Goal: Contribute content: Add original content to the website for others to see

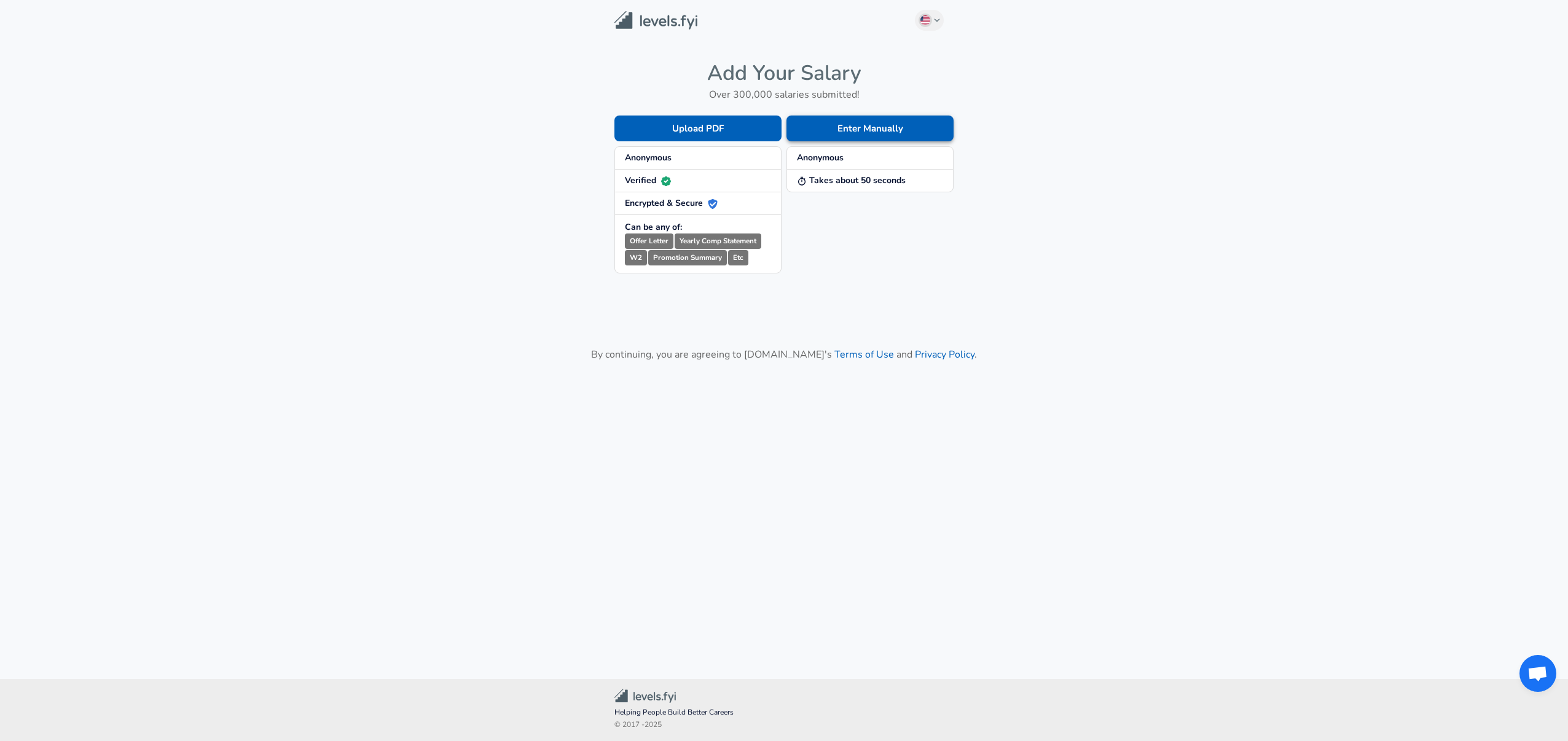
click at [887, 130] on button "Enter Manually" at bounding box center [870, 128] width 167 height 26
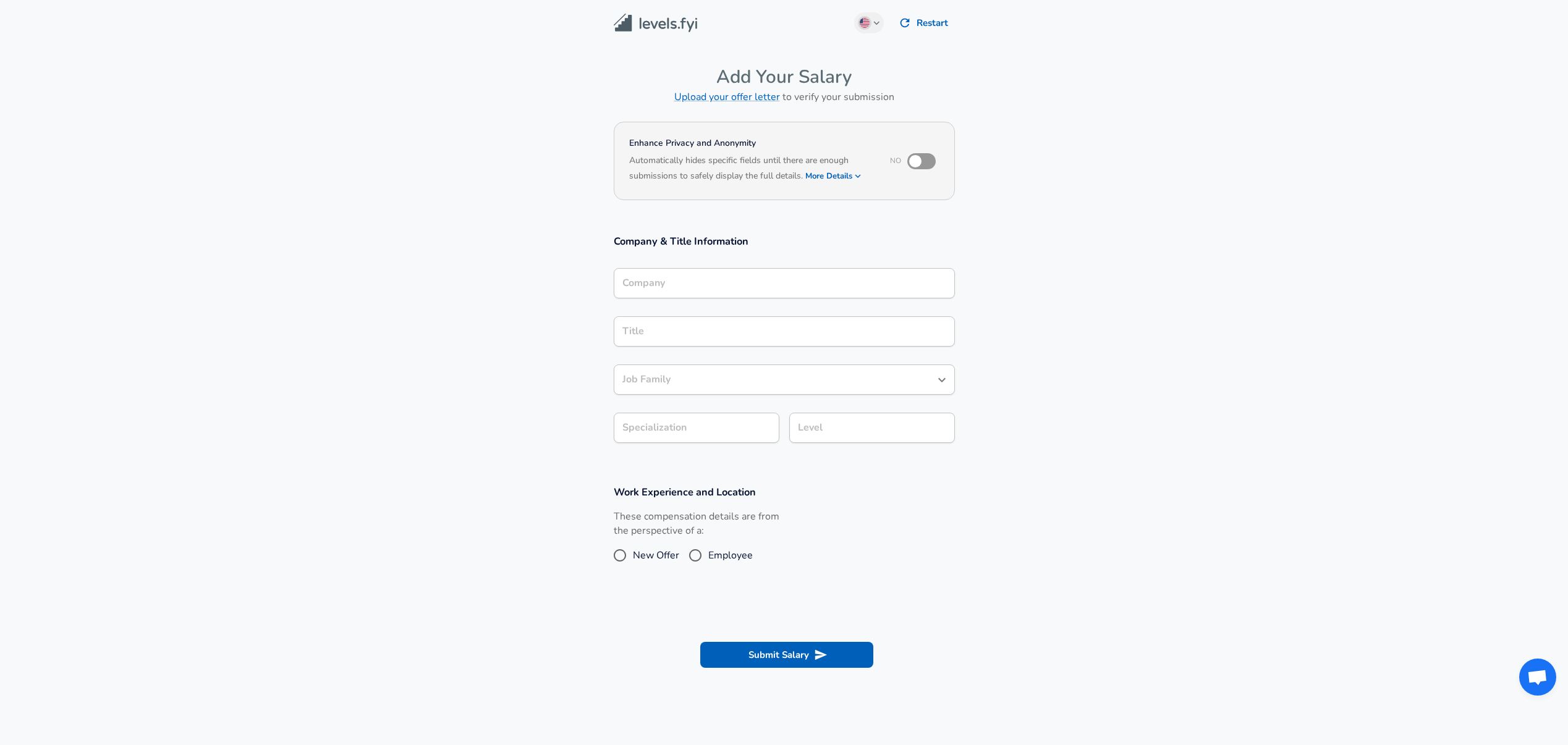
click at [656, 286] on div "Company" at bounding box center [785, 283] width 341 height 30
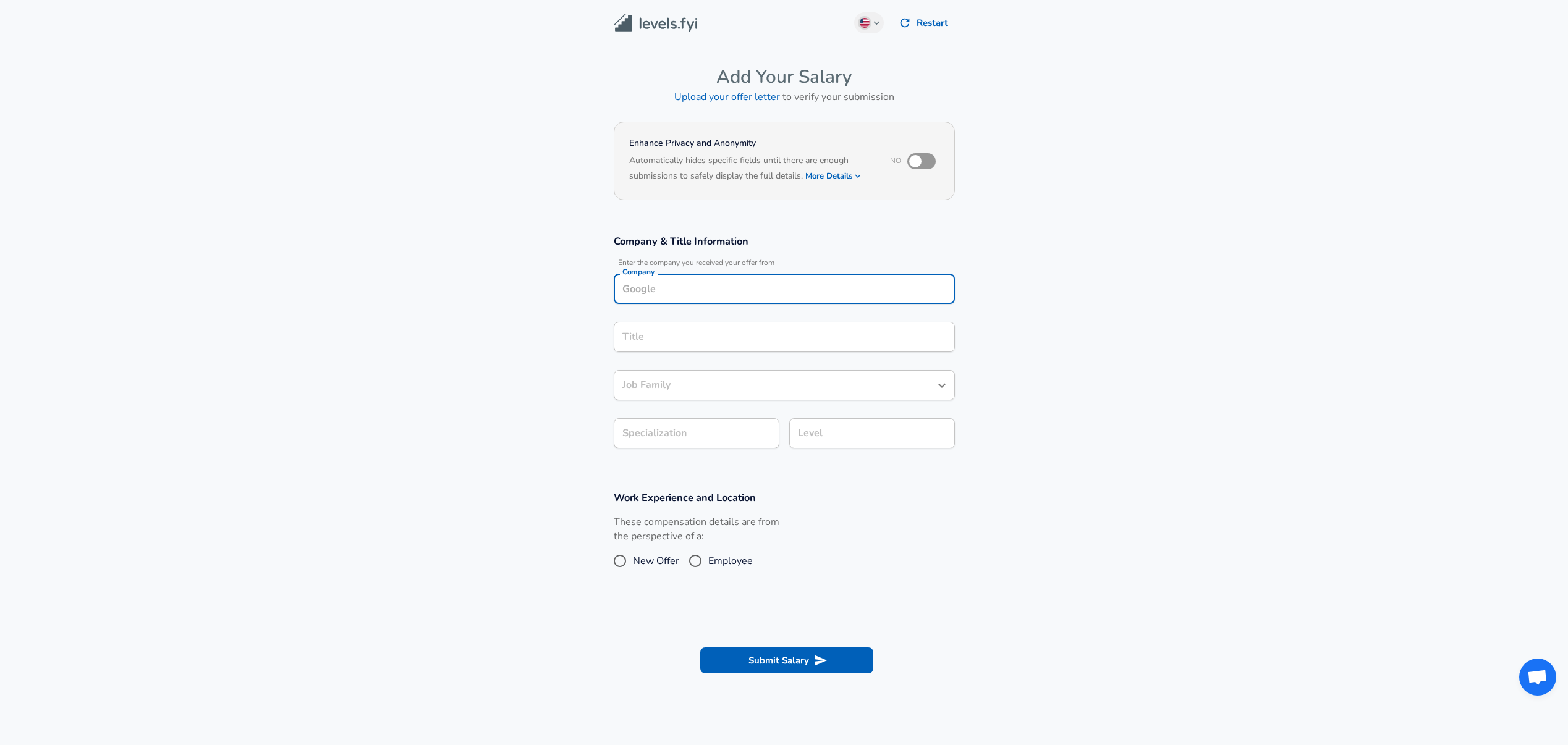
scroll to position [13, 0]
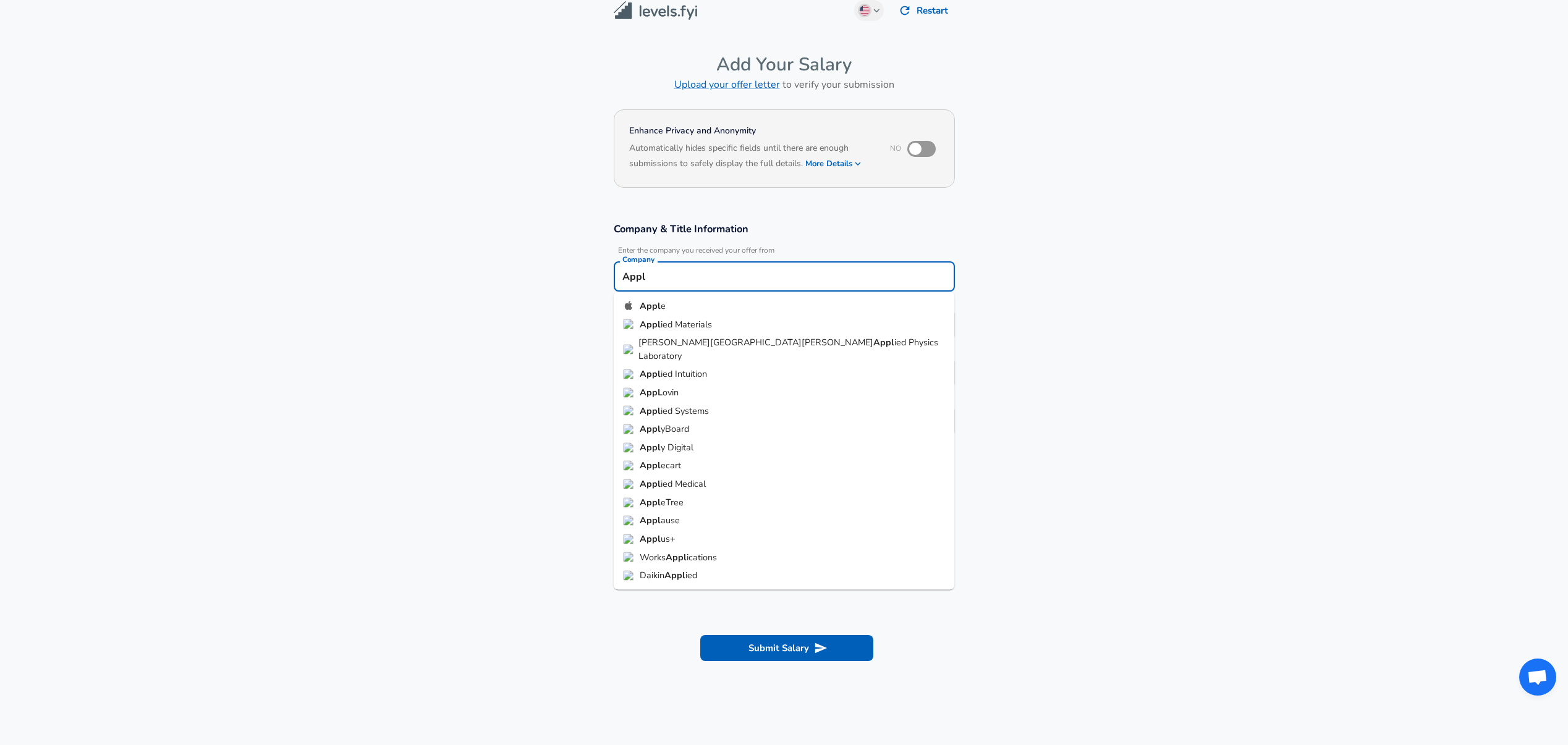
click at [657, 305] on strong "Appl" at bounding box center [650, 305] width 21 height 13
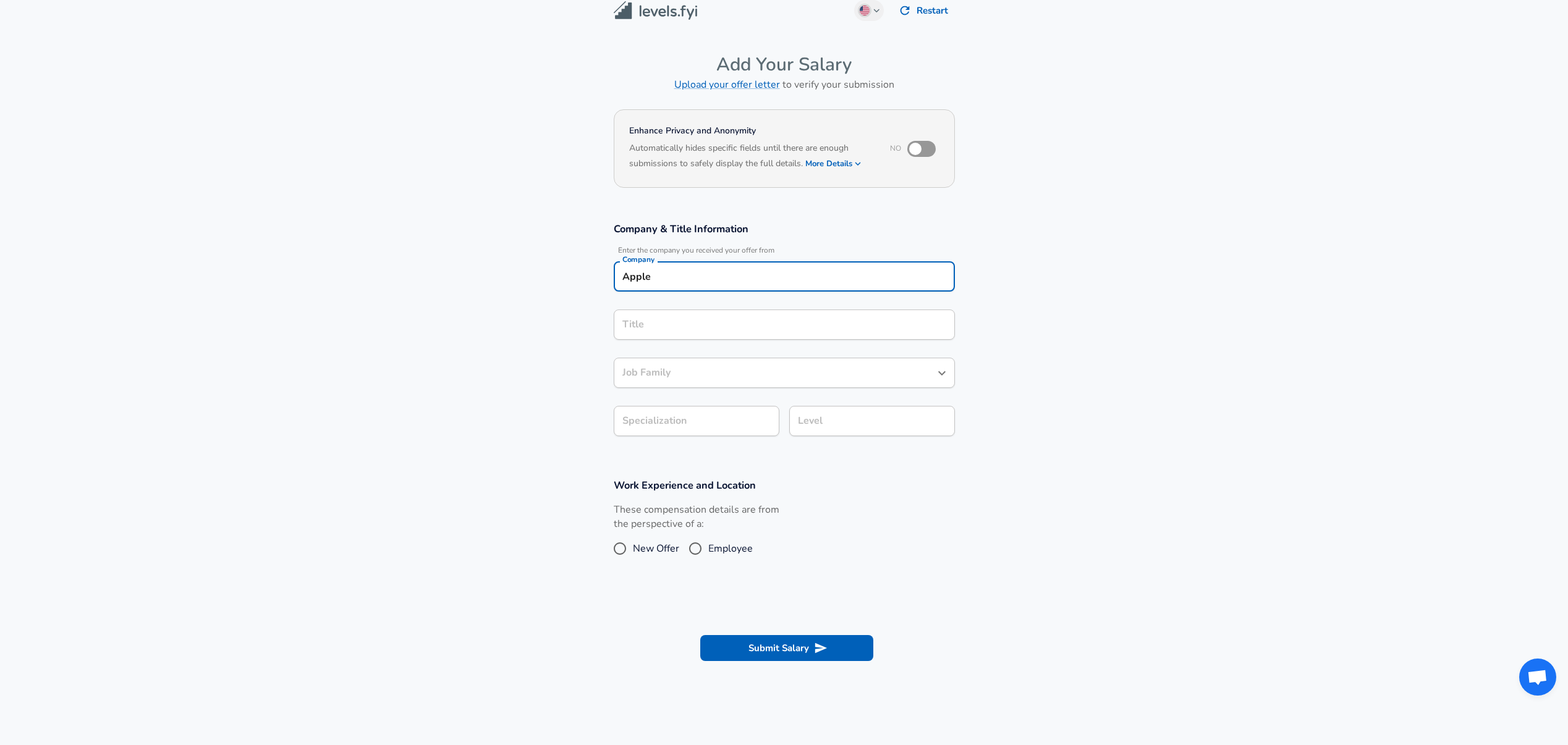
type input "Apple"
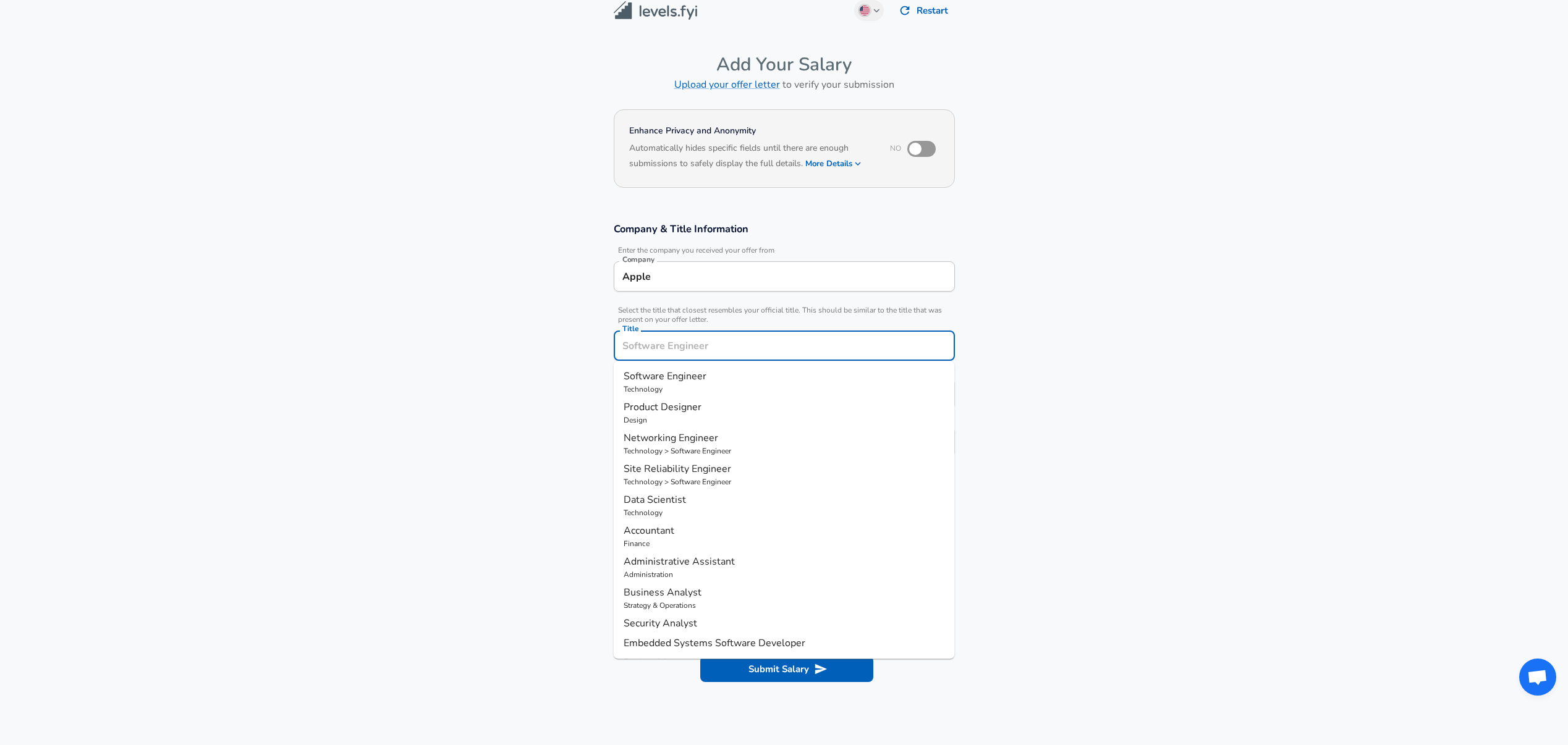
scroll to position [37, 0]
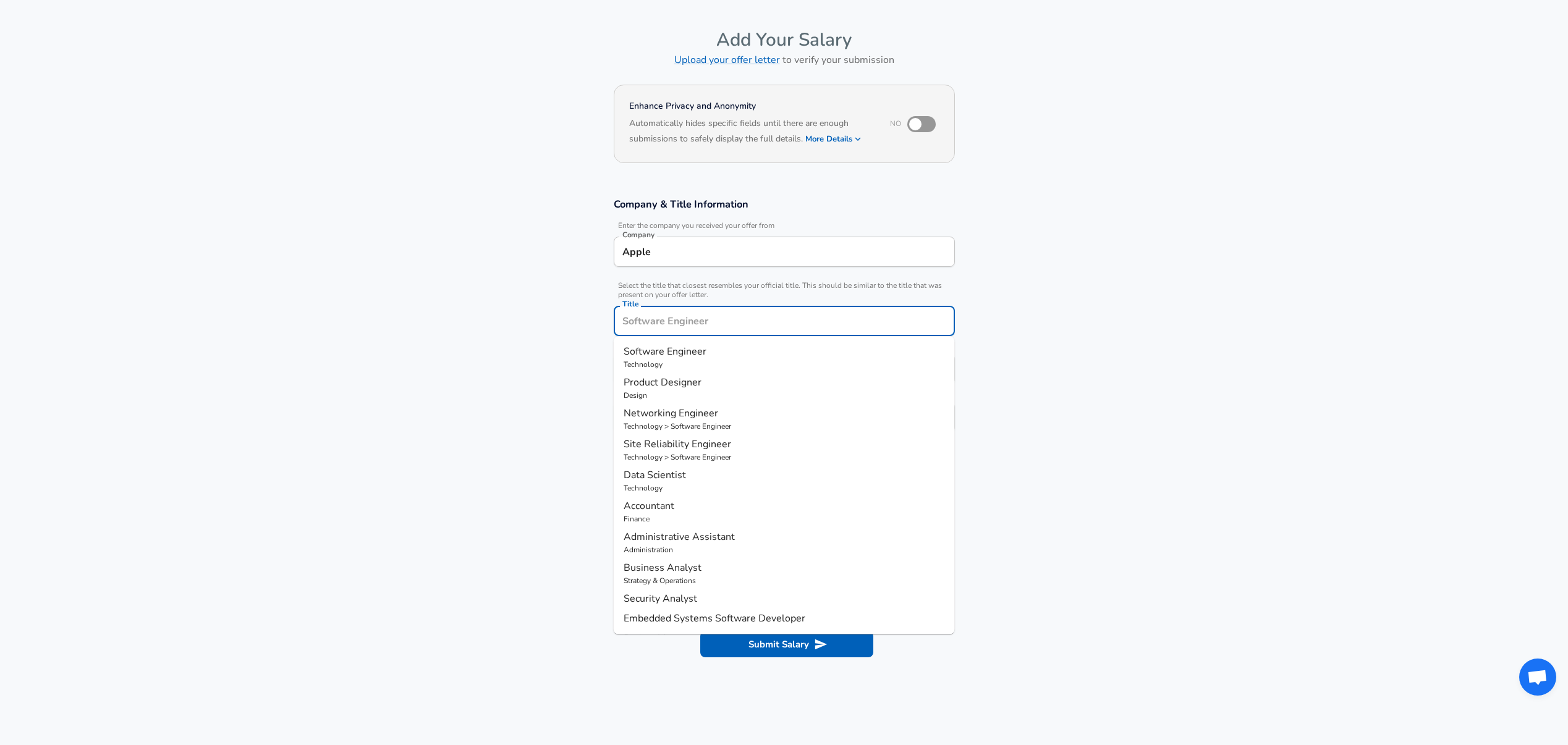
click at [657, 323] on input "Title" at bounding box center [784, 321] width 330 height 19
click at [680, 506] on span "Project Manager" at bounding box center [660, 506] width 73 height 13
type input "Project Manager"
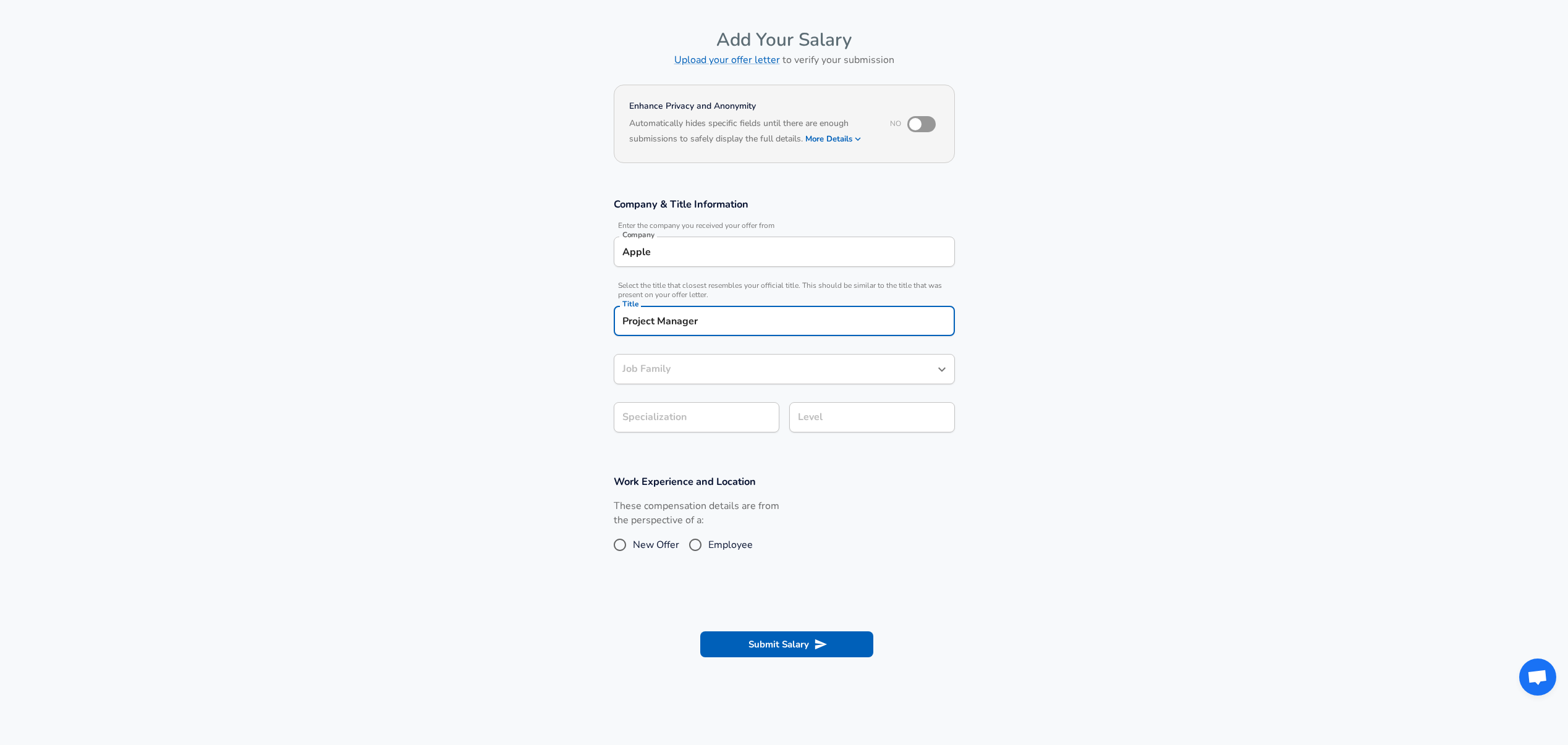
type input "Project Manager"
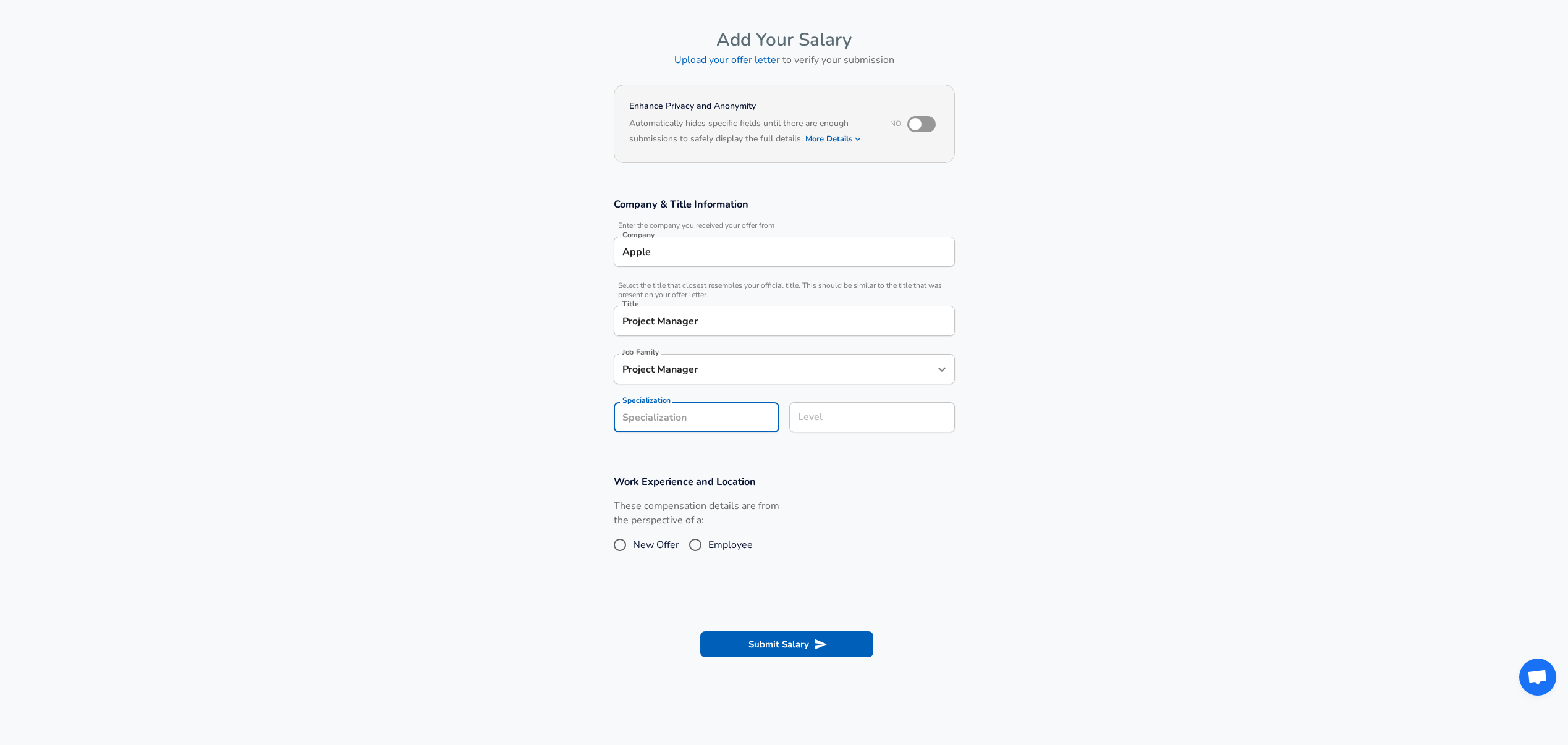
scroll to position [74, 0]
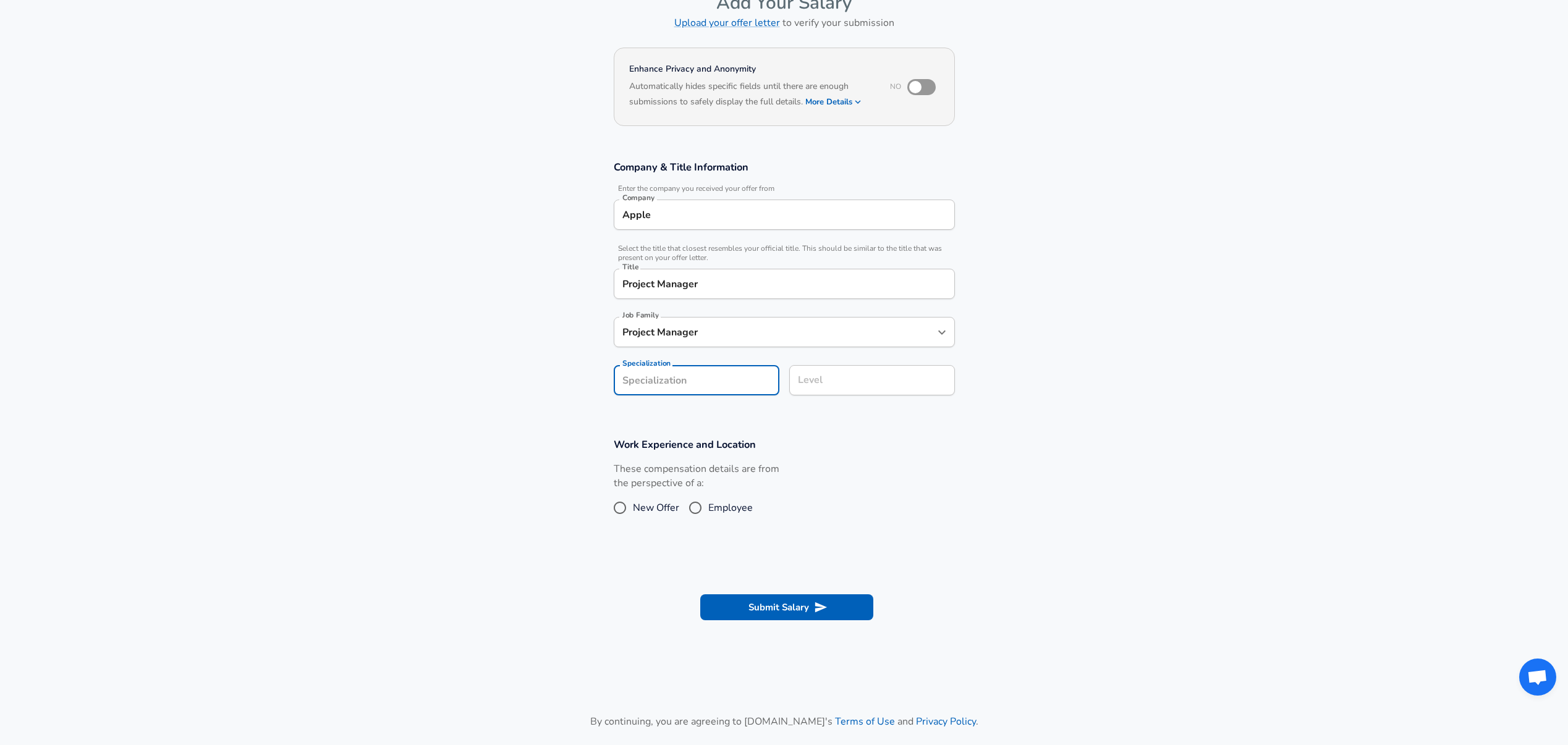
click at [669, 413] on section "Company & Title Information Enter the company you received your offer from Comp…" at bounding box center [784, 285] width 1568 height 278
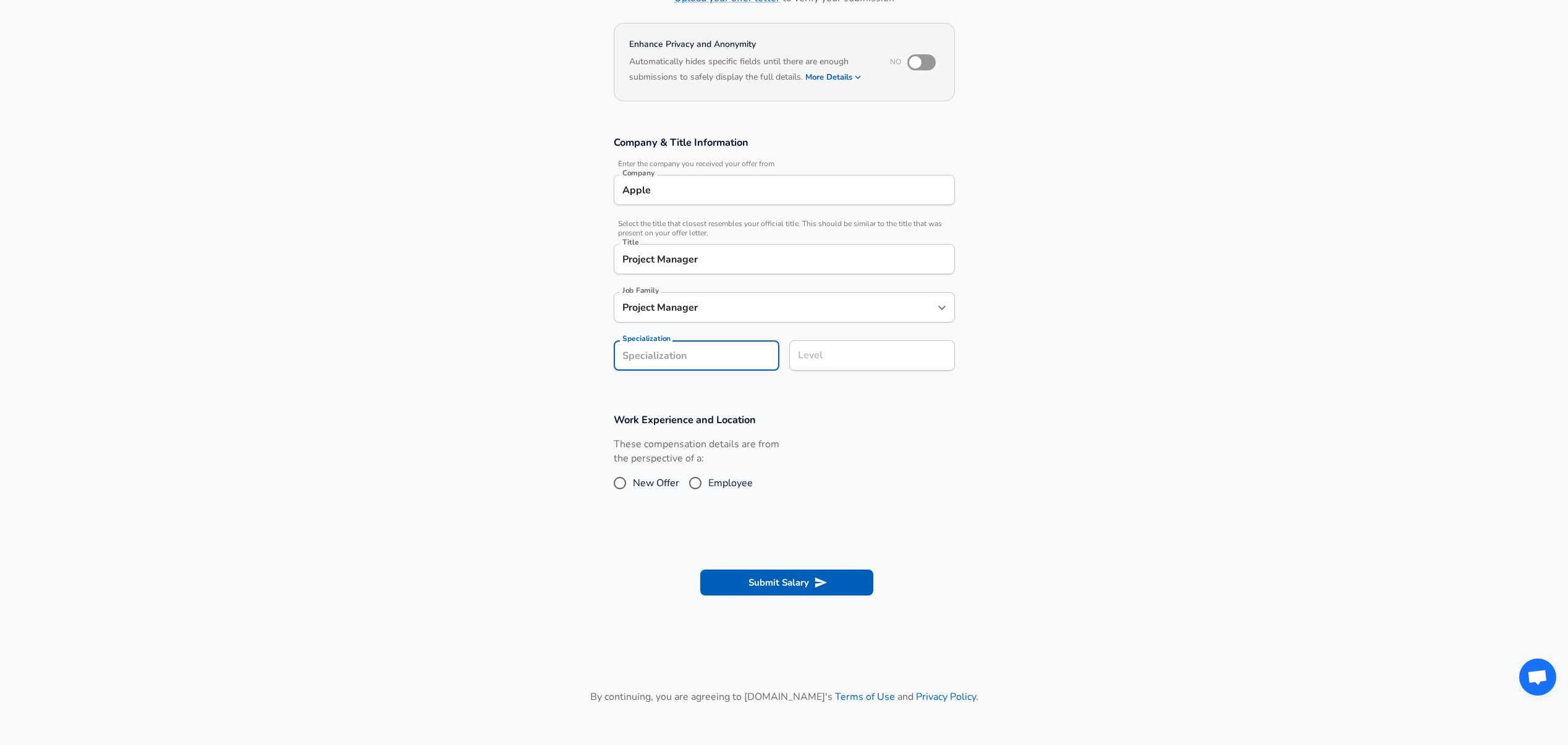
click at [866, 365] on input "Level" at bounding box center [872, 356] width 154 height 19
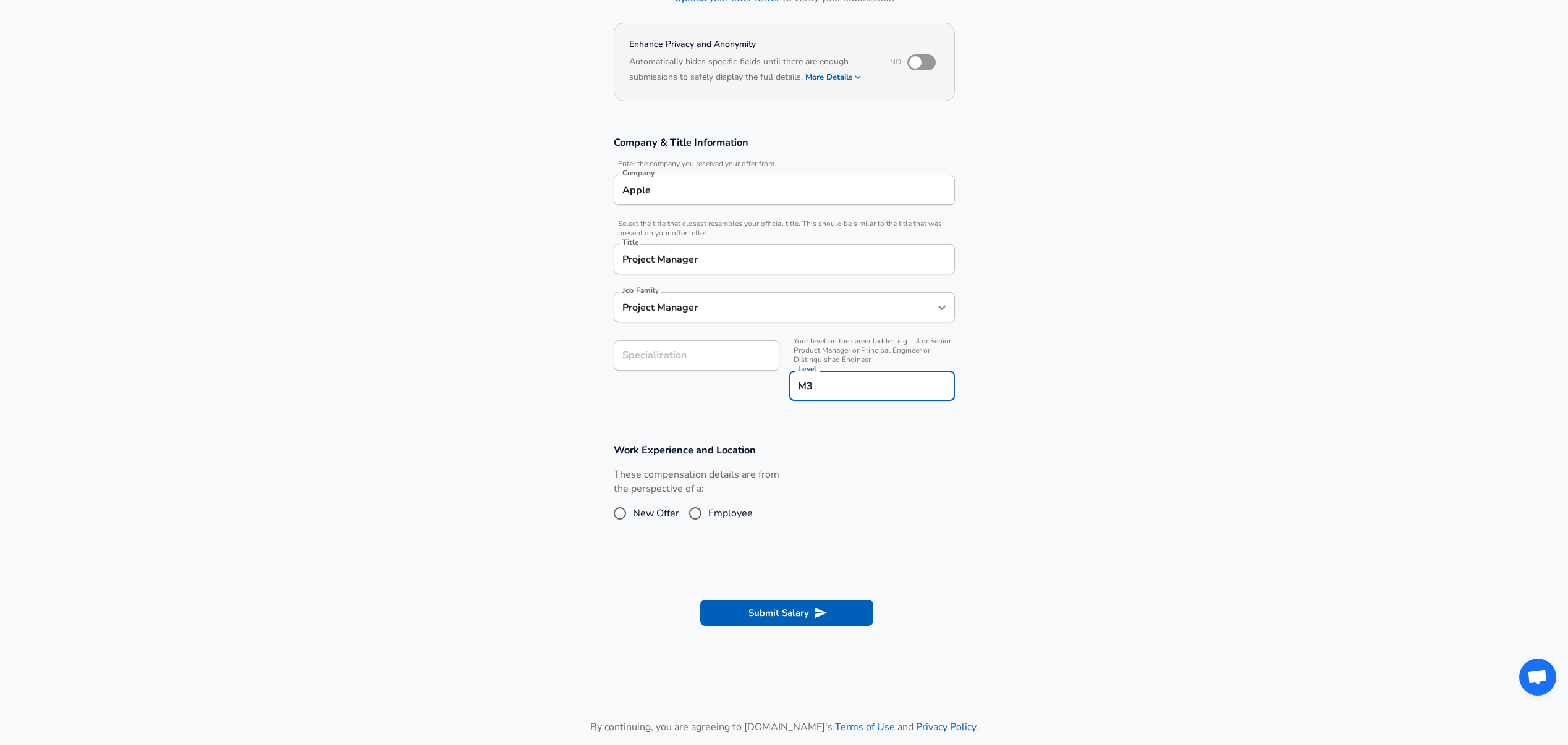
click at [854, 446] on h3 "Work Experience and Location" at bounding box center [785, 450] width 341 height 14
click at [692, 391] on div "Specialization Specialization" at bounding box center [691, 370] width 175 height 79
click at [857, 392] on input "M3" at bounding box center [872, 386] width 154 height 19
click at [856, 391] on input "M3" at bounding box center [872, 386] width 154 height 19
type input "M"
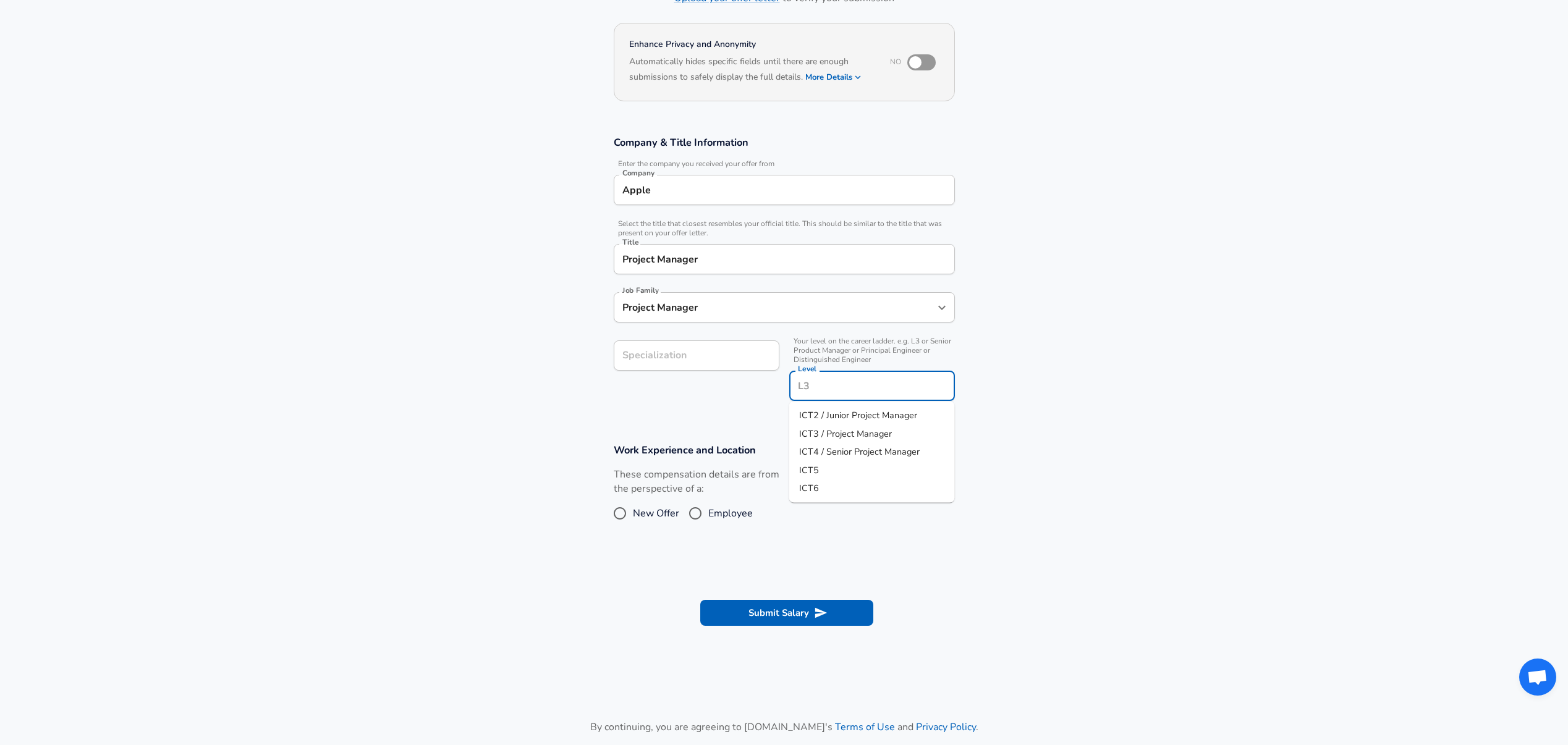
click at [866, 392] on input "Level" at bounding box center [872, 386] width 154 height 19
click at [866, 389] on input "Level" at bounding box center [872, 386] width 154 height 19
click at [691, 352] on input "Specialization" at bounding box center [696, 356] width 165 height 30
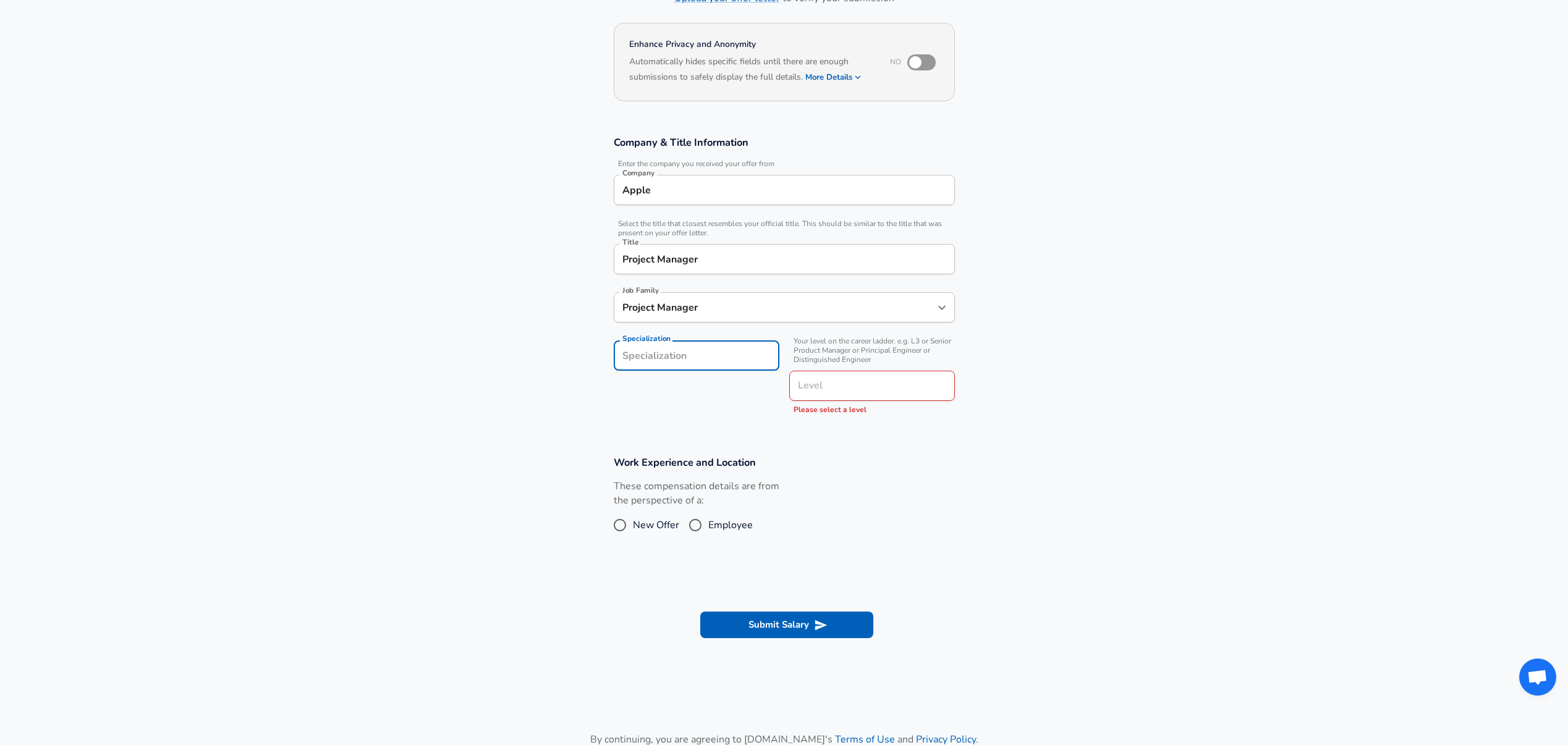
click at [697, 529] on input "Employee" at bounding box center [695, 525] width 26 height 19
radio input "true"
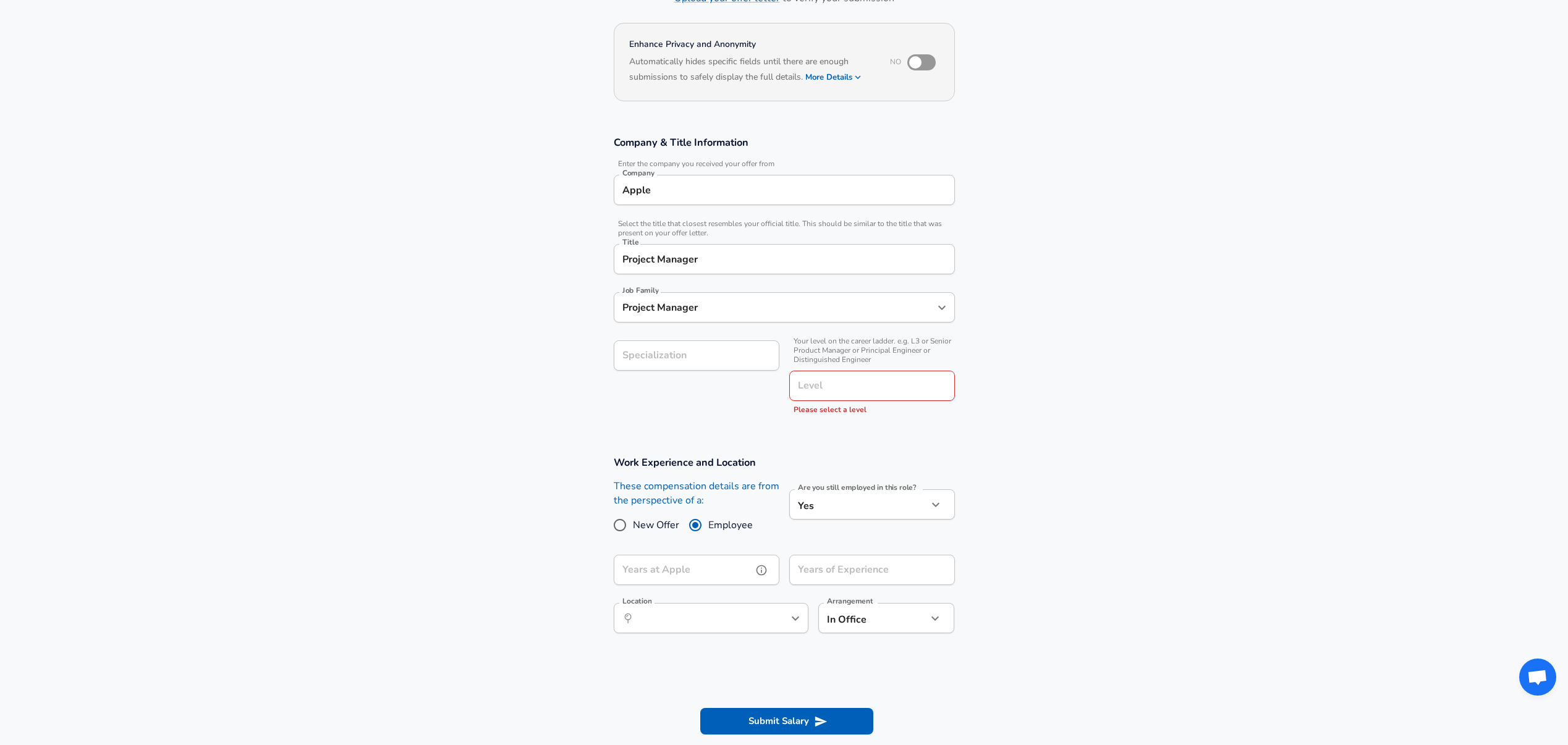
click at [736, 565] on input "Years at Apple" at bounding box center [683, 570] width 139 height 30
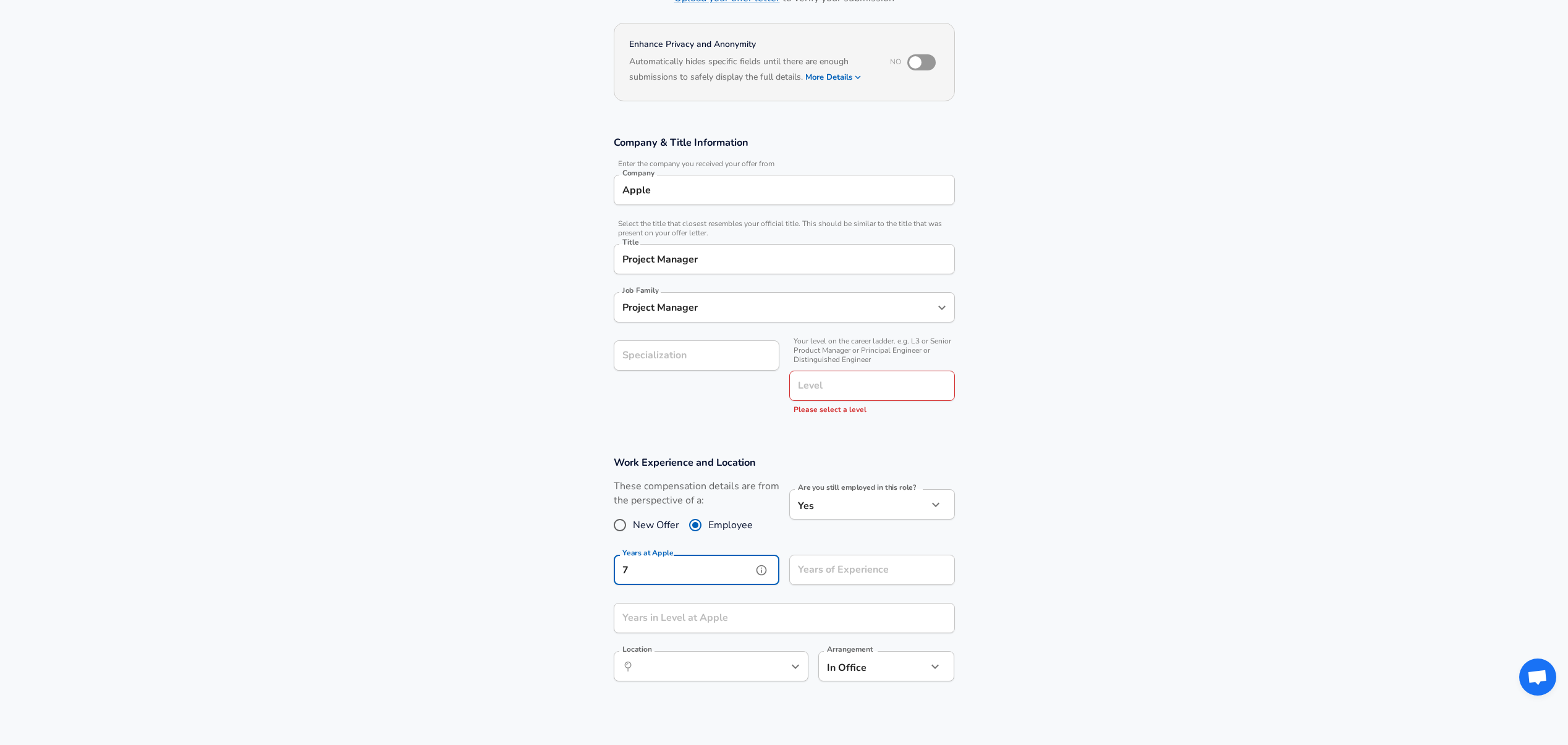
type input "7"
click at [827, 578] on input "Years of Experience" at bounding box center [858, 570] width 139 height 30
type input "23"
click at [705, 622] on input "Years in Level at Apple" at bounding box center [771, 618] width 314 height 30
click at [642, 621] on input "Years in Level at Apple" at bounding box center [771, 618] width 314 height 30
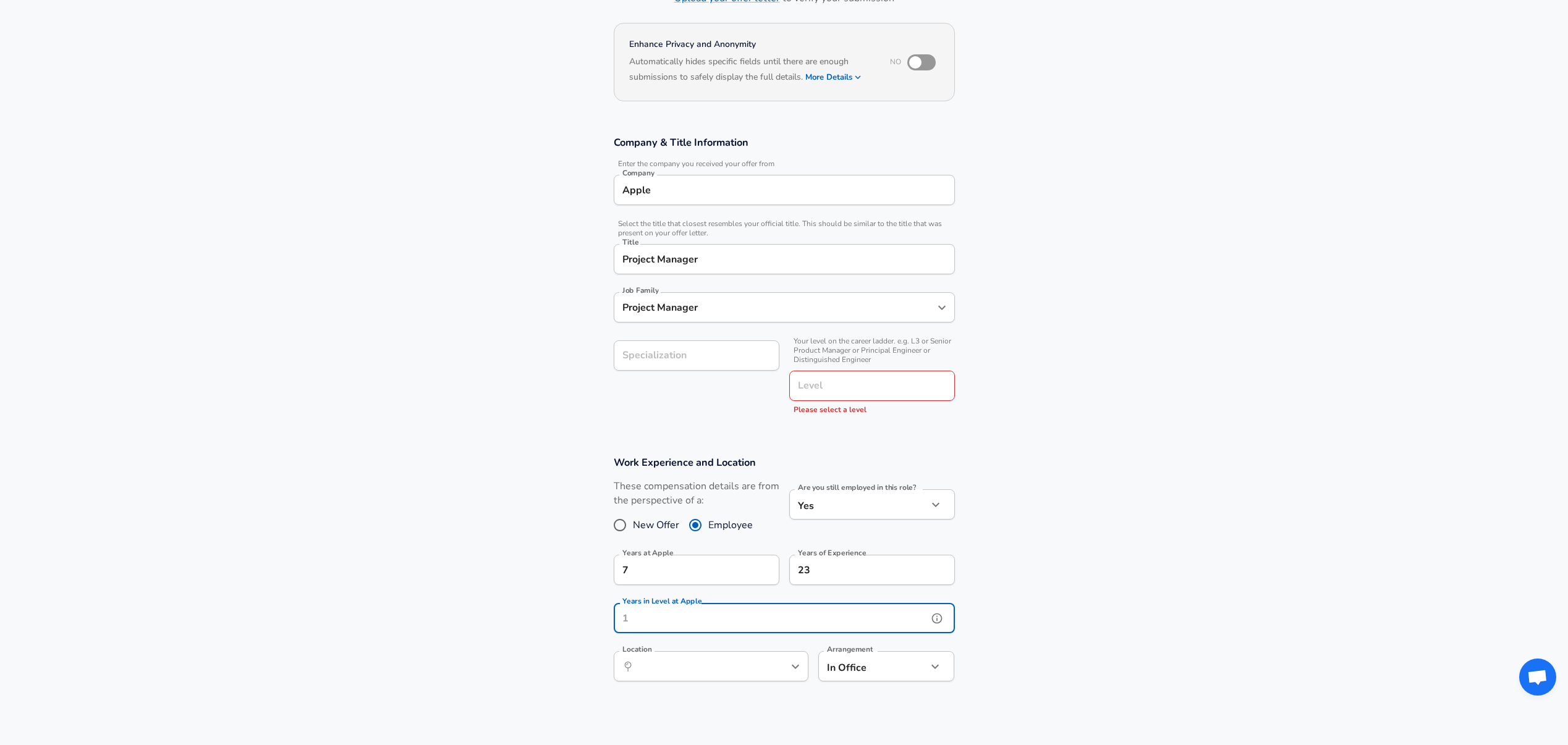
click at [642, 621] on input "Years in Level at Apple" at bounding box center [771, 618] width 314 height 30
type input "2"
click at [1042, 611] on section "Work Experience and Location These compensation details are from the perspectiv…" at bounding box center [784, 575] width 1568 height 268
click at [729, 663] on input "Location" at bounding box center [697, 666] width 127 height 19
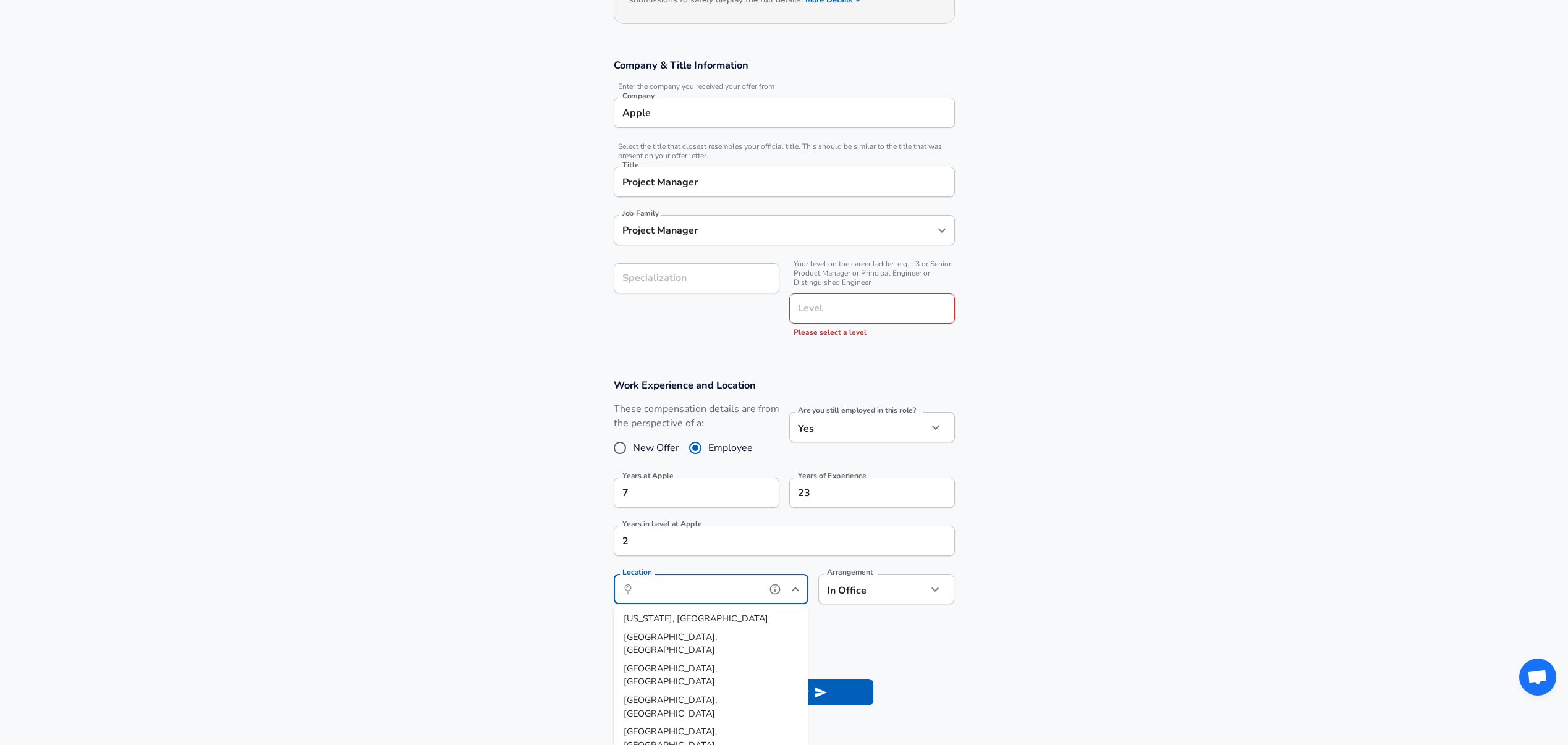
scroll to position [328, 0]
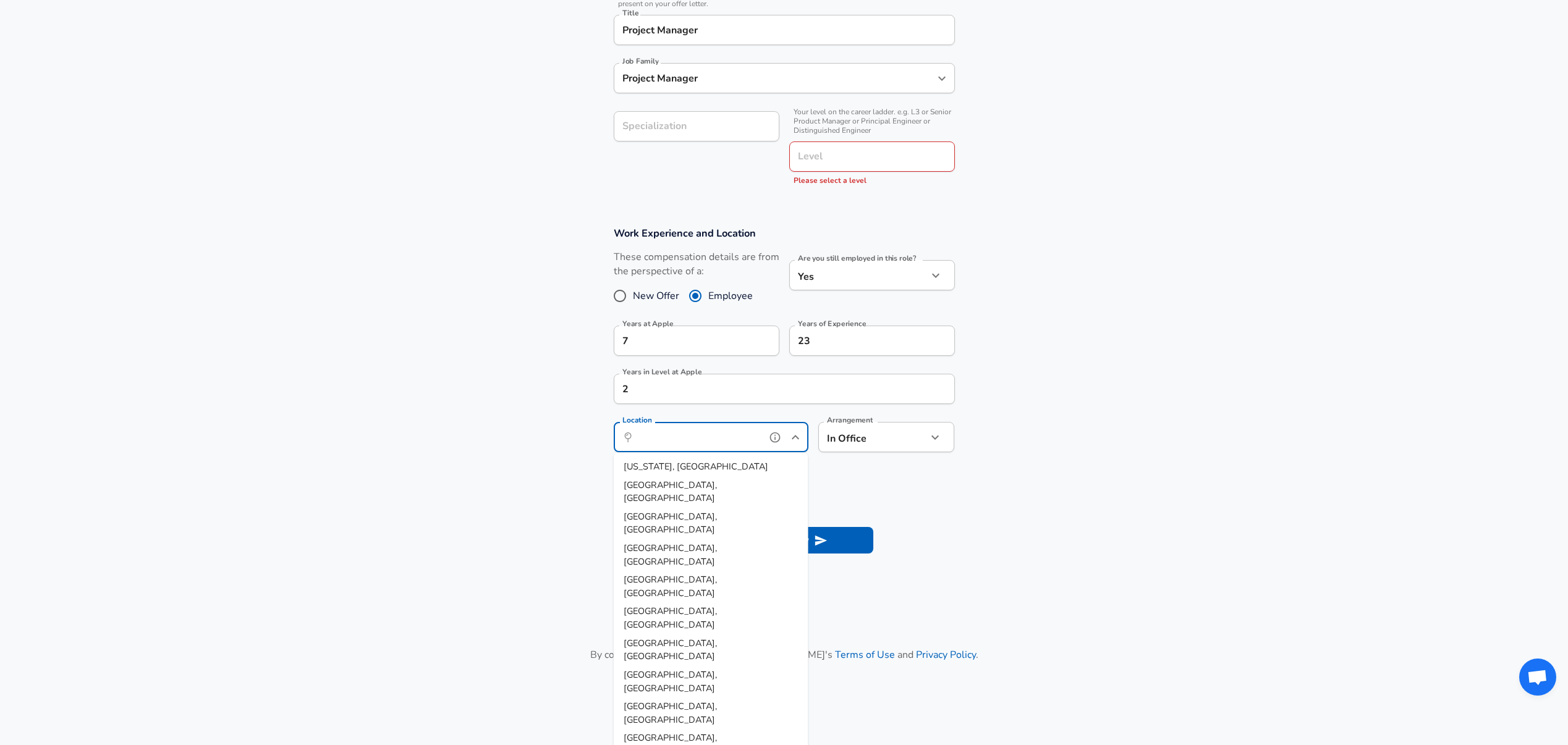
type input "[GEOGRAPHIC_DATA], [GEOGRAPHIC_DATA]"
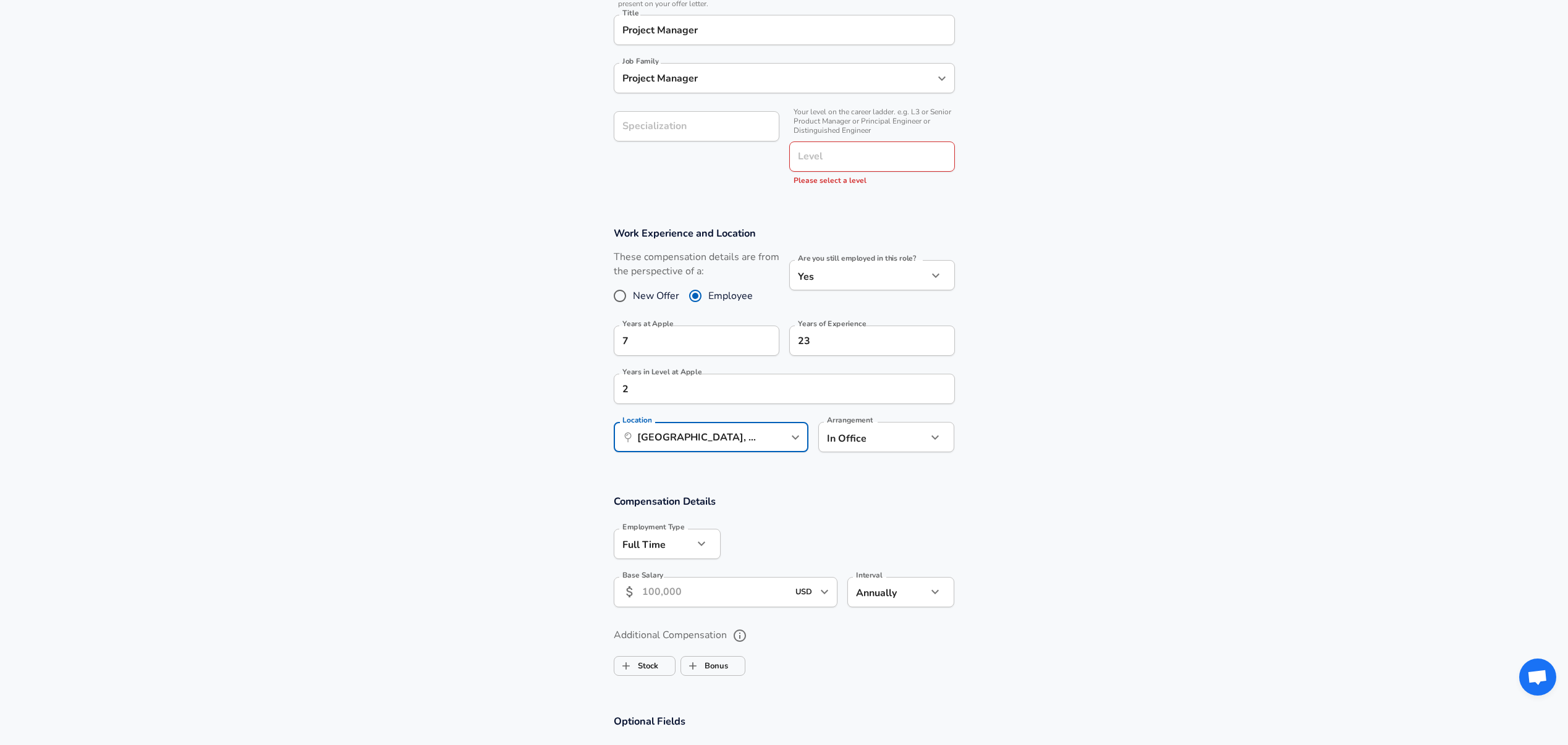
click at [862, 417] on body "English ([GEOGRAPHIC_DATA]) Change Restart Add Your Salary Upload your offer le…" at bounding box center [784, 44] width 1568 height 745
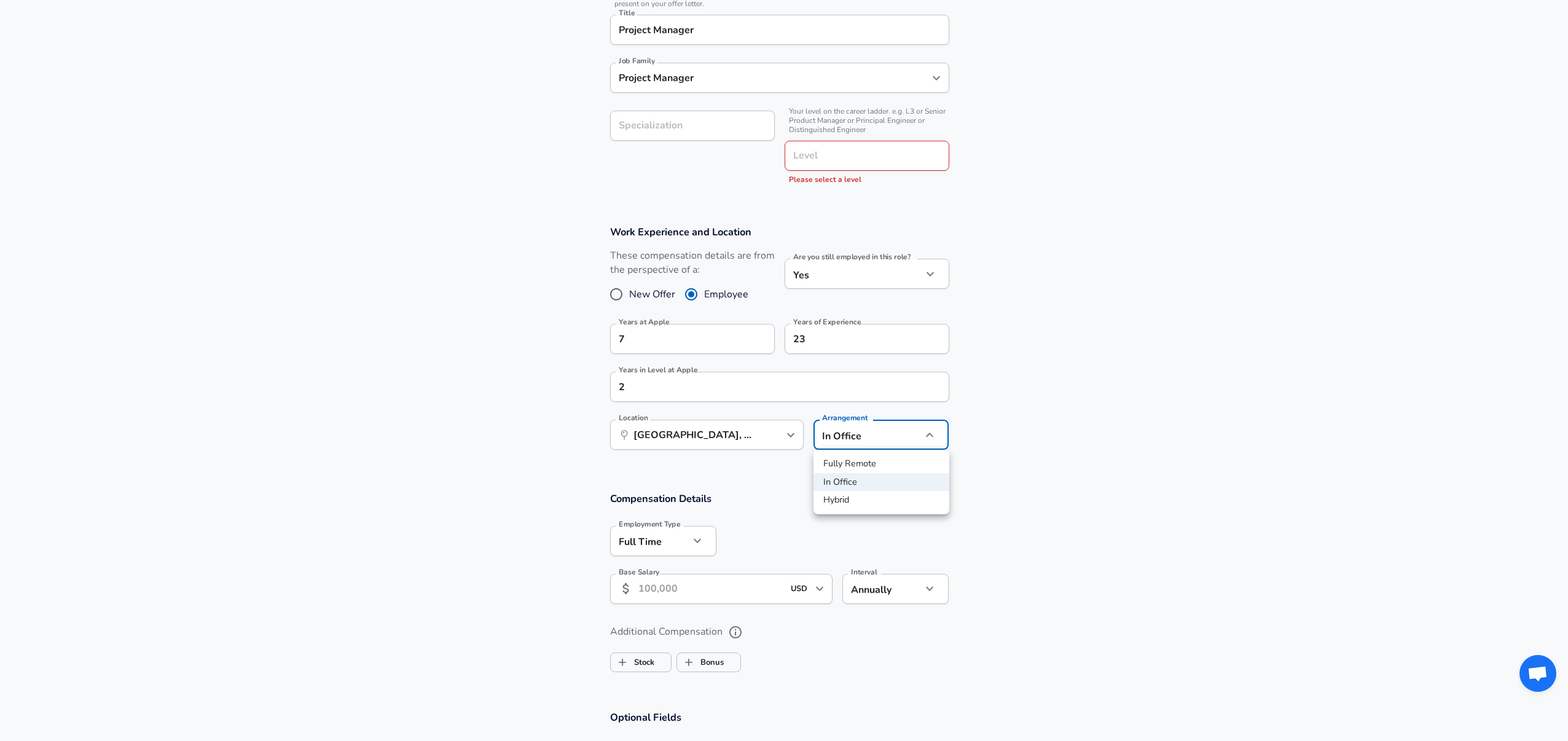
click at [1071, 424] on div at bounding box center [784, 370] width 1568 height 741
click at [882, 415] on body "English ([GEOGRAPHIC_DATA]) Change Restart Add Your Salary Upload your offer le…" at bounding box center [784, 44] width 1568 height 741
click at [850, 500] on li "Hybrid" at bounding box center [882, 500] width 136 height 19
type input "hybrid"
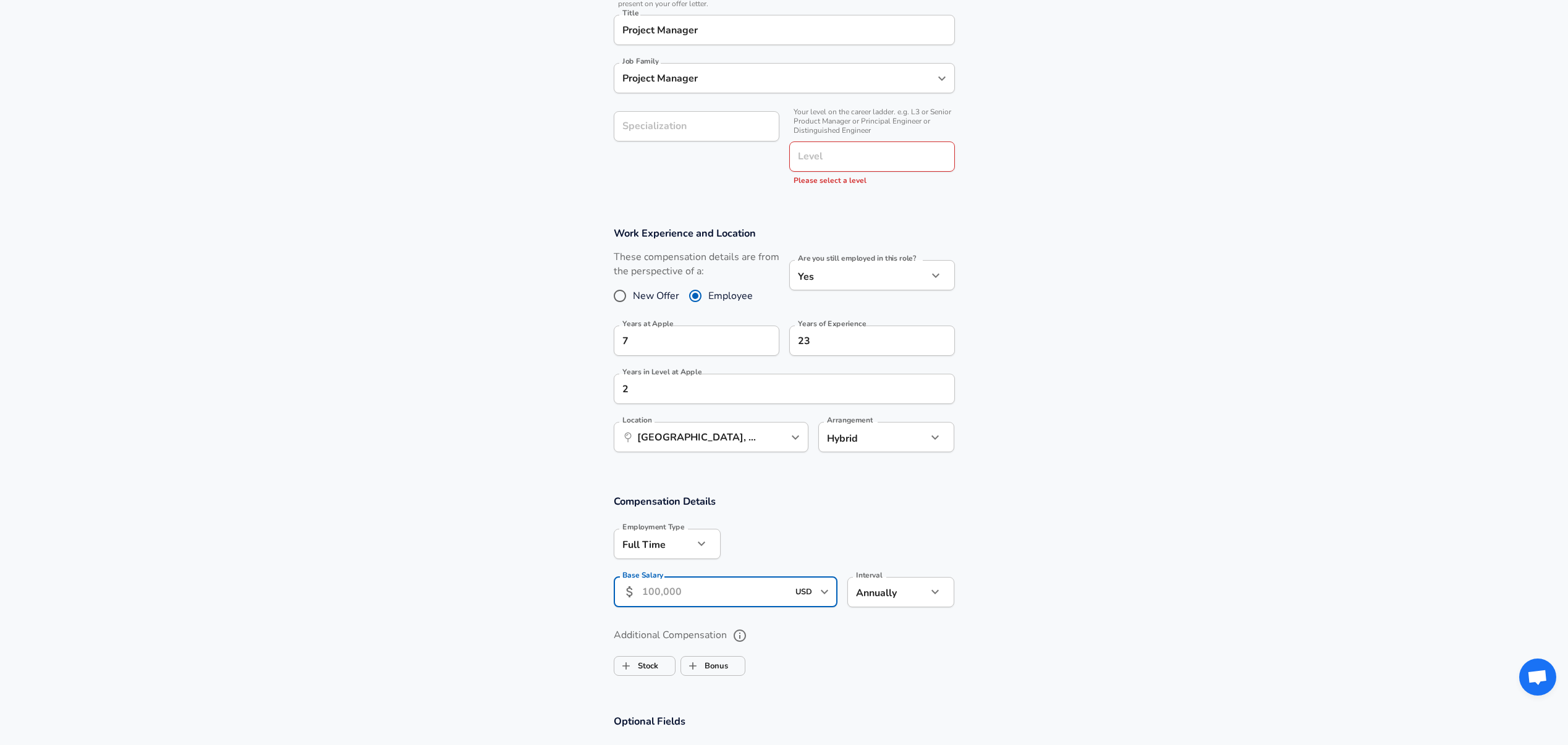
click at [678, 591] on input "Base Salary" at bounding box center [715, 592] width 147 height 30
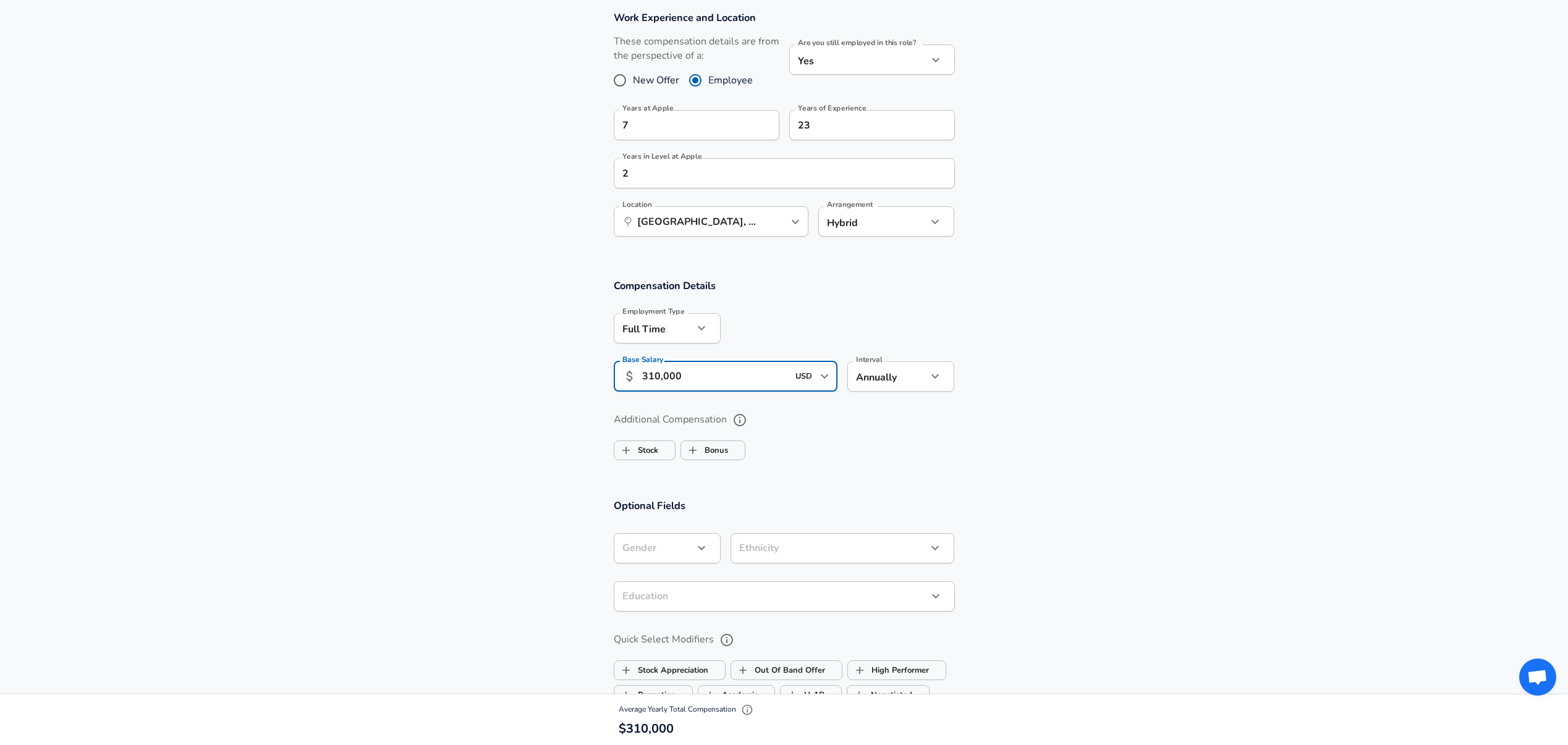
scroll to position [592, 0]
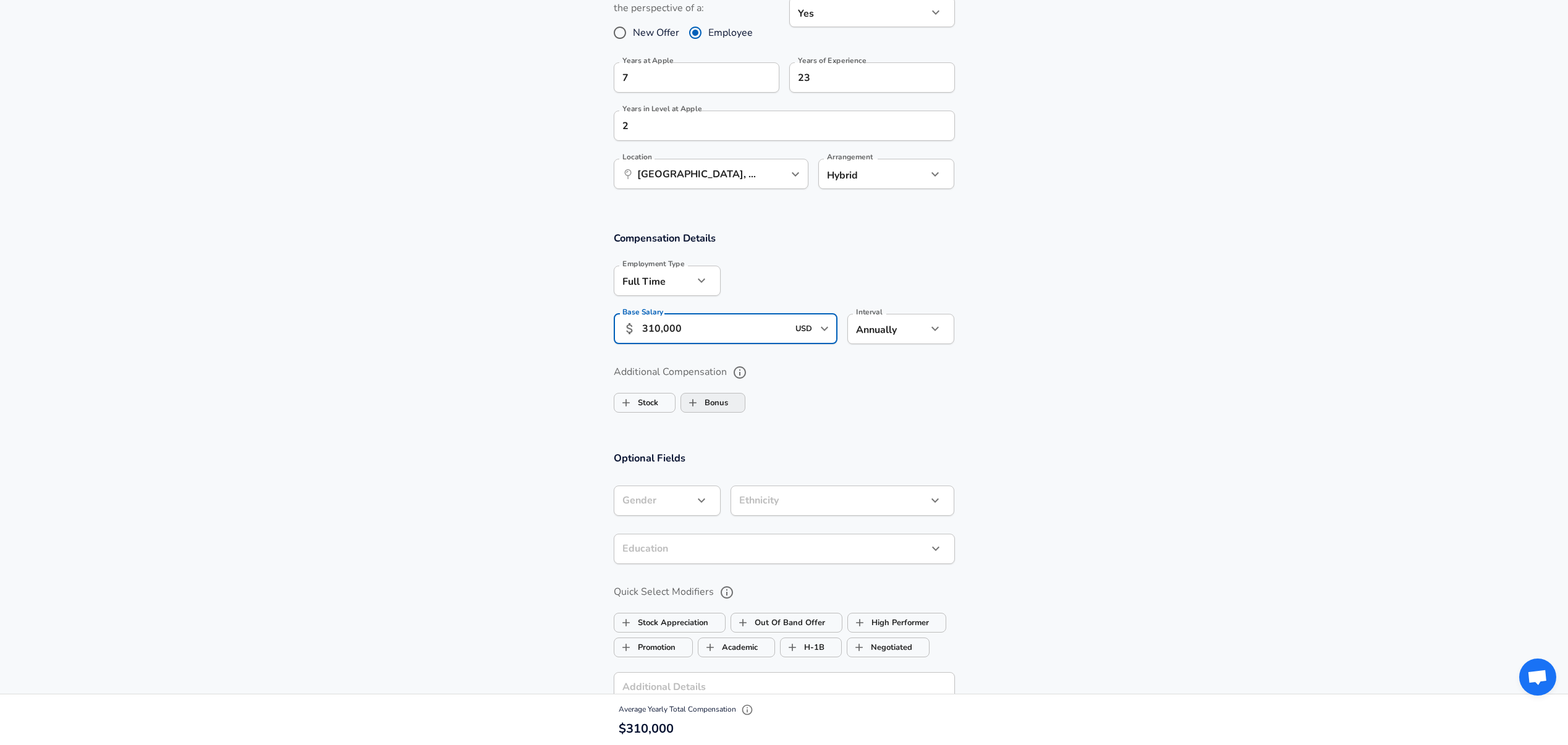
type input "310,000"
click at [707, 397] on label "Bonus" at bounding box center [704, 402] width 47 height 23
checkbox input "true"
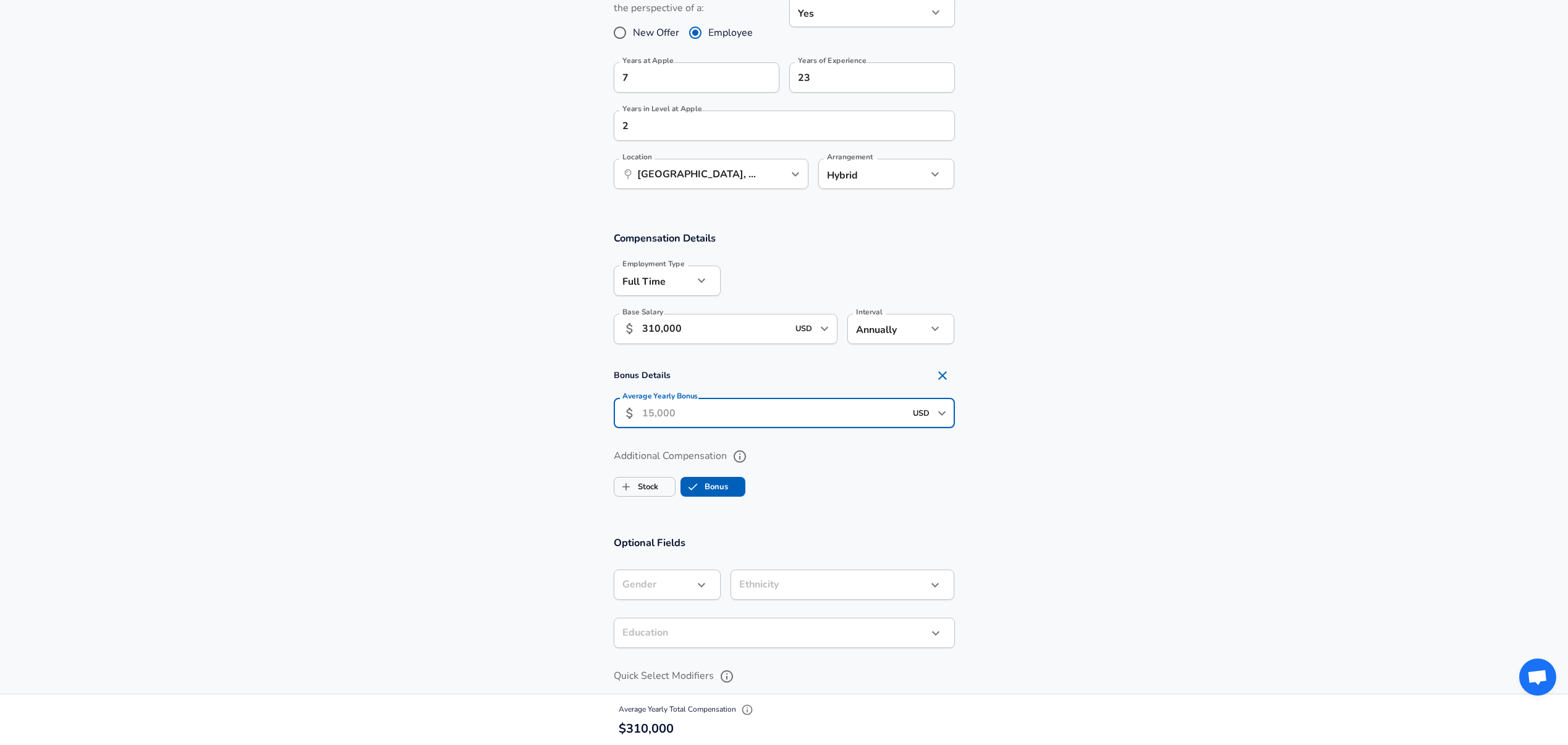
click at [709, 417] on input "Average Yearly Bonus" at bounding box center [774, 413] width 264 height 30
type input "66,000"
click at [651, 487] on label "Stock" at bounding box center [636, 487] width 44 height 23
checkbox input "true"
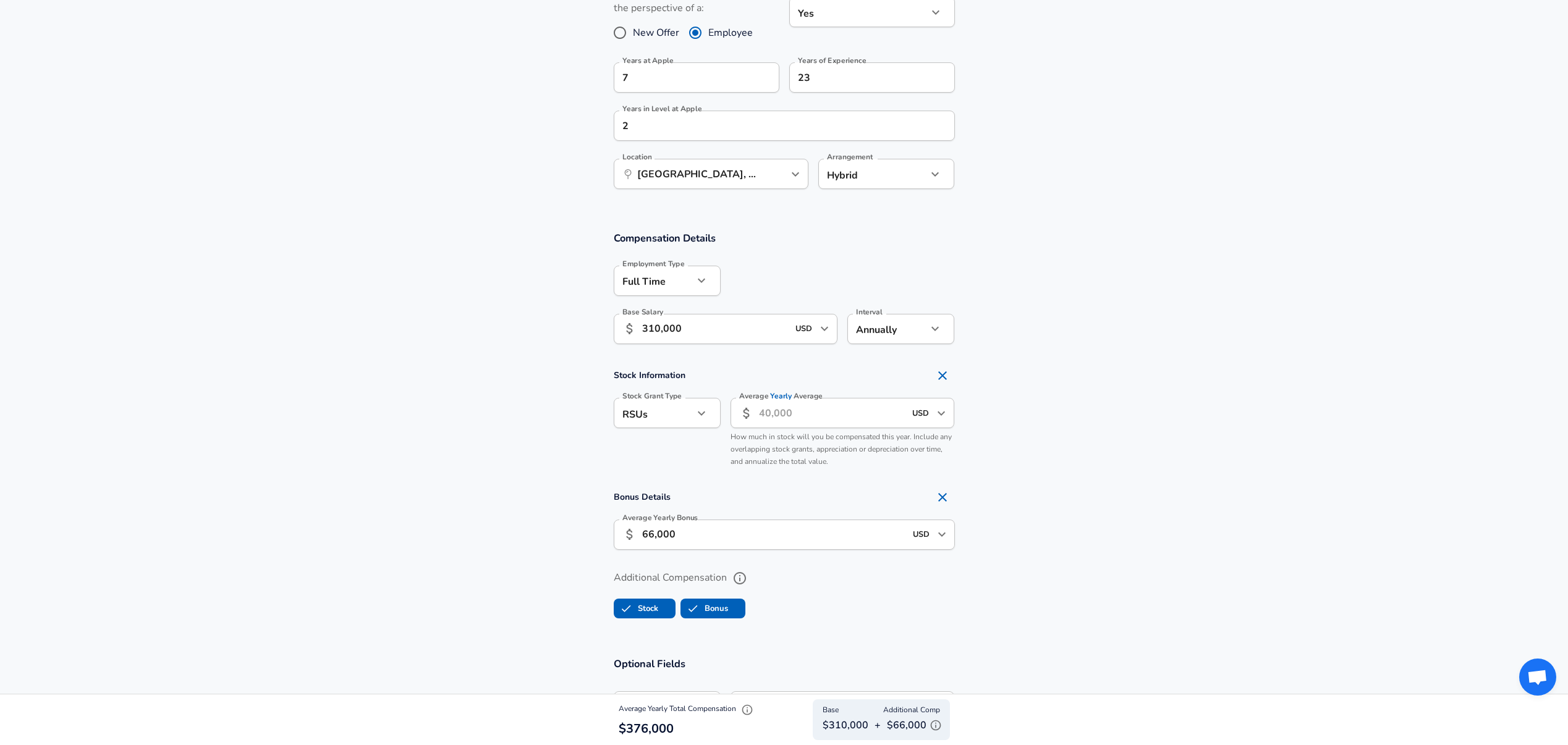
scroll to position [0, 0]
click at [790, 414] on input "Average Yearly Average" at bounding box center [832, 413] width 147 height 30
click at [766, 415] on input "Average Yearly Average" at bounding box center [832, 413] width 147 height 30
type input "320,000"
click at [1155, 439] on section "Stock Information Stock Grant Type RSUs stock Stock Grant Type Average Yearly A…" at bounding box center [784, 418] width 1568 height 110
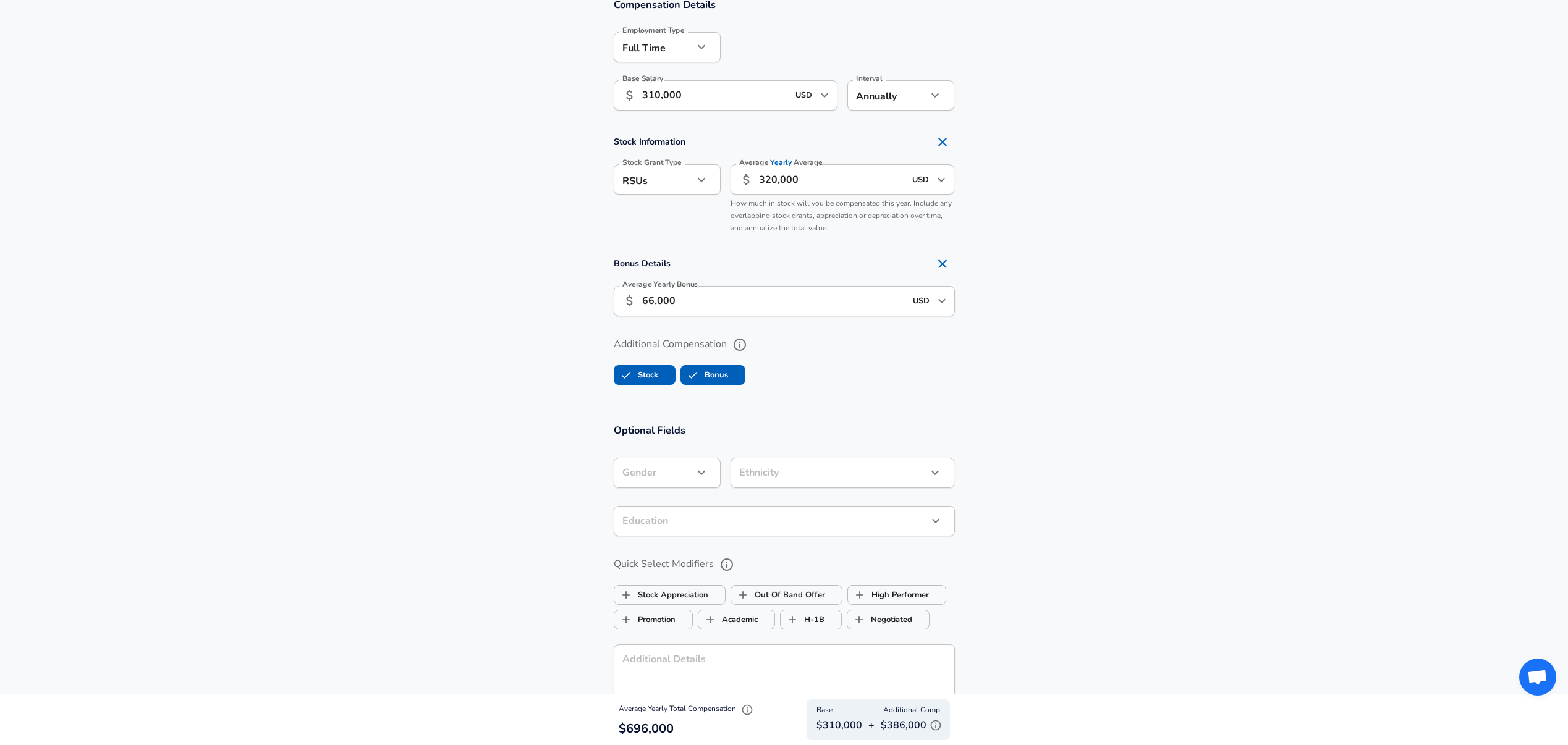
scroll to position [971, 0]
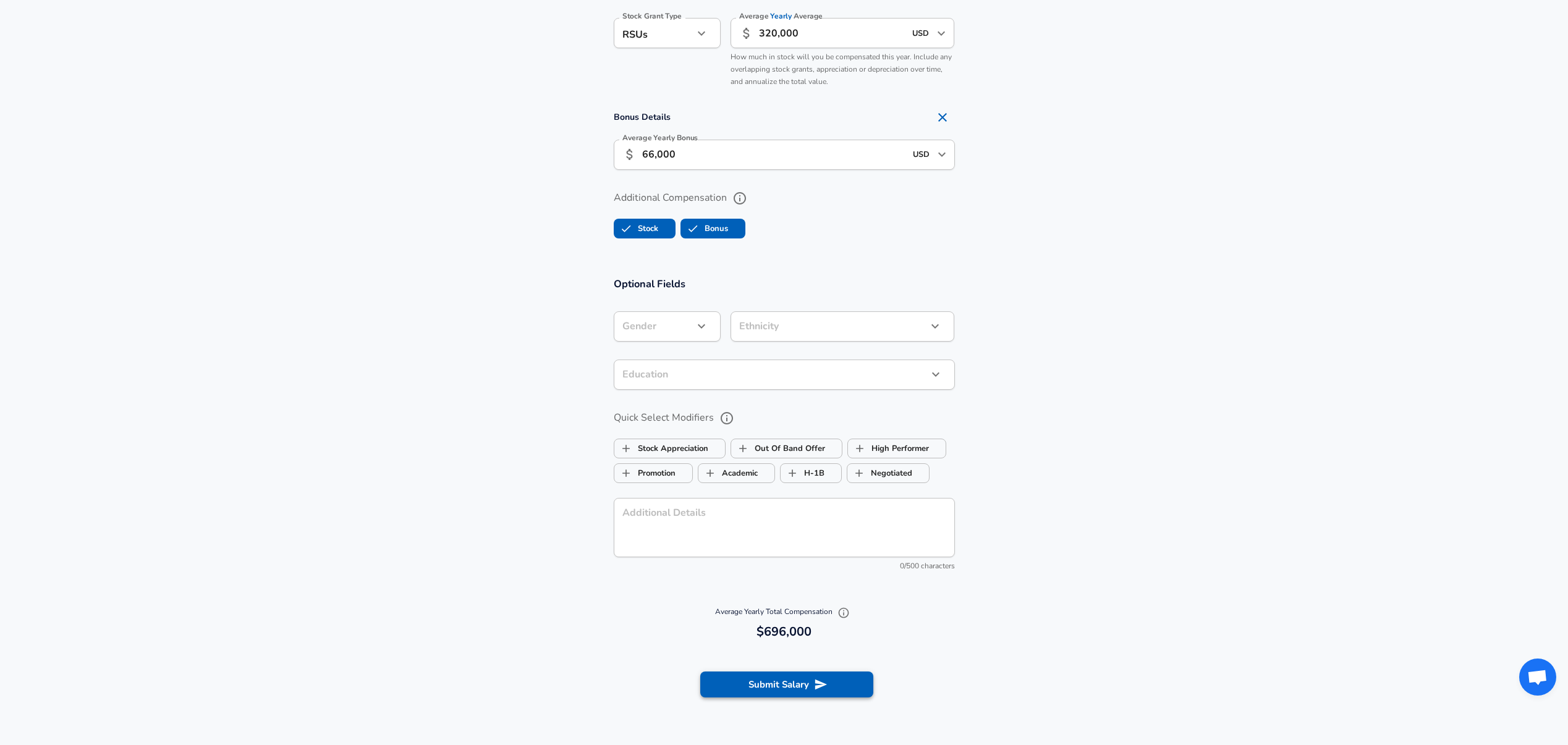
click at [803, 685] on button "Submit Salary" at bounding box center [786, 684] width 173 height 26
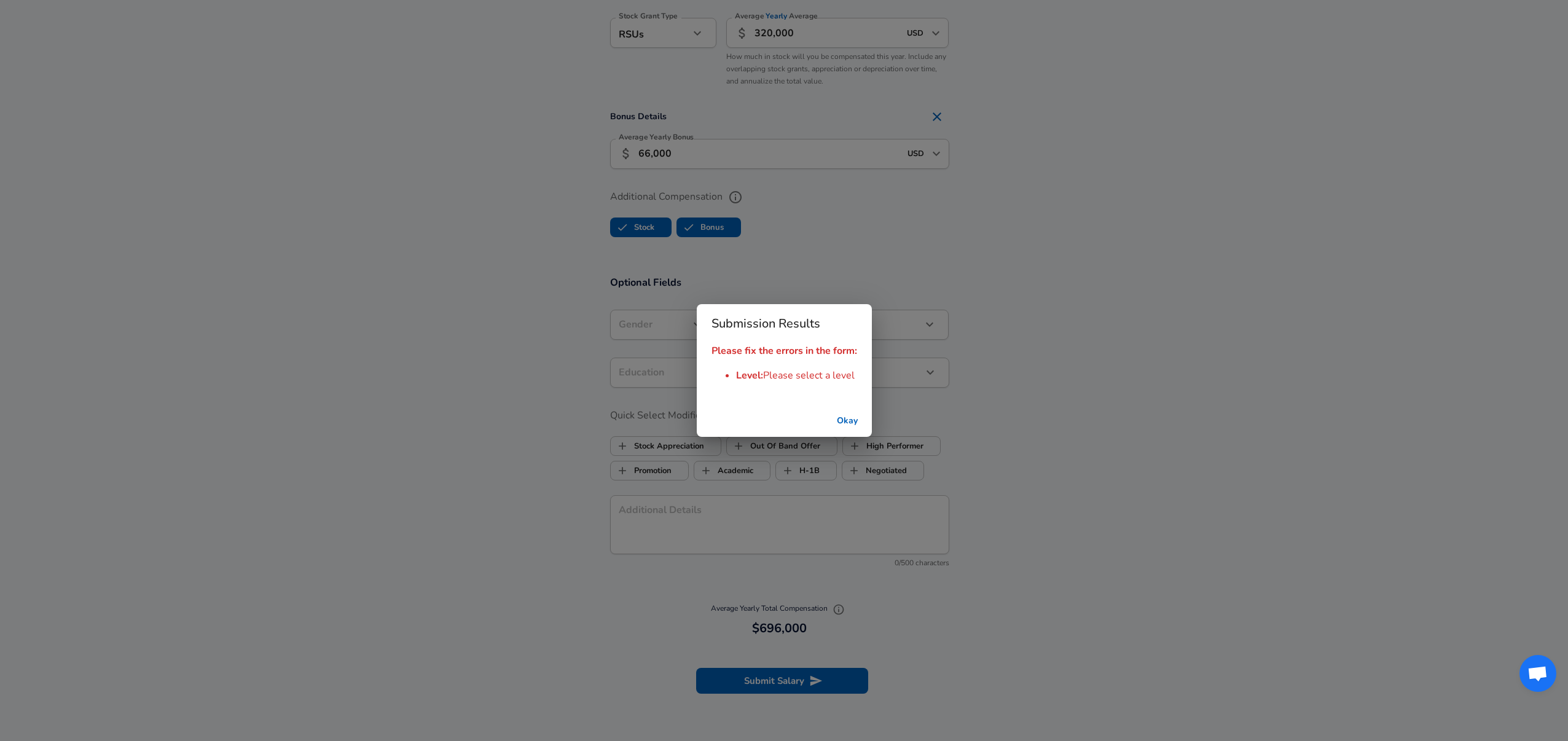
click at [850, 421] on button "Okay" at bounding box center [847, 421] width 39 height 23
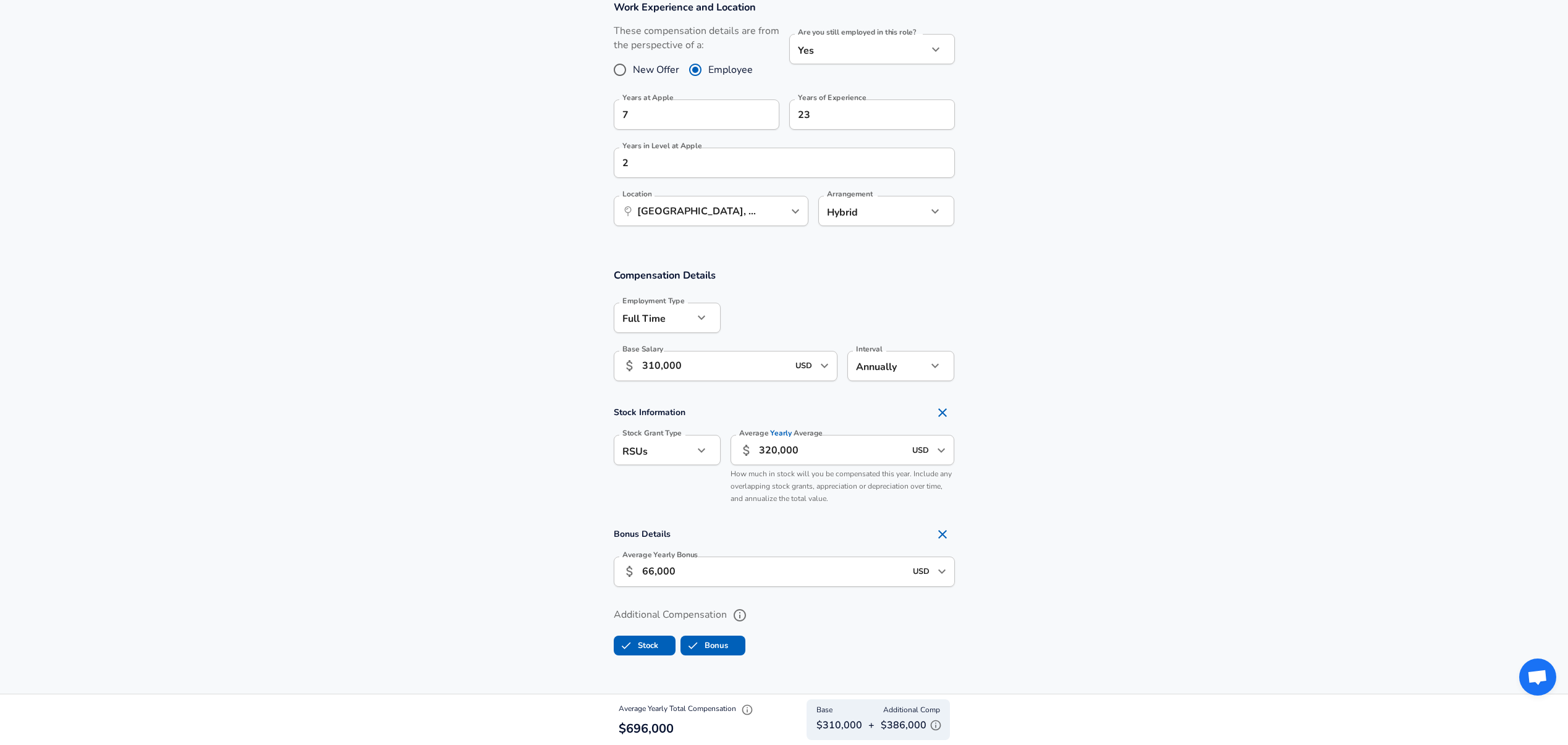
scroll to position [355, 0]
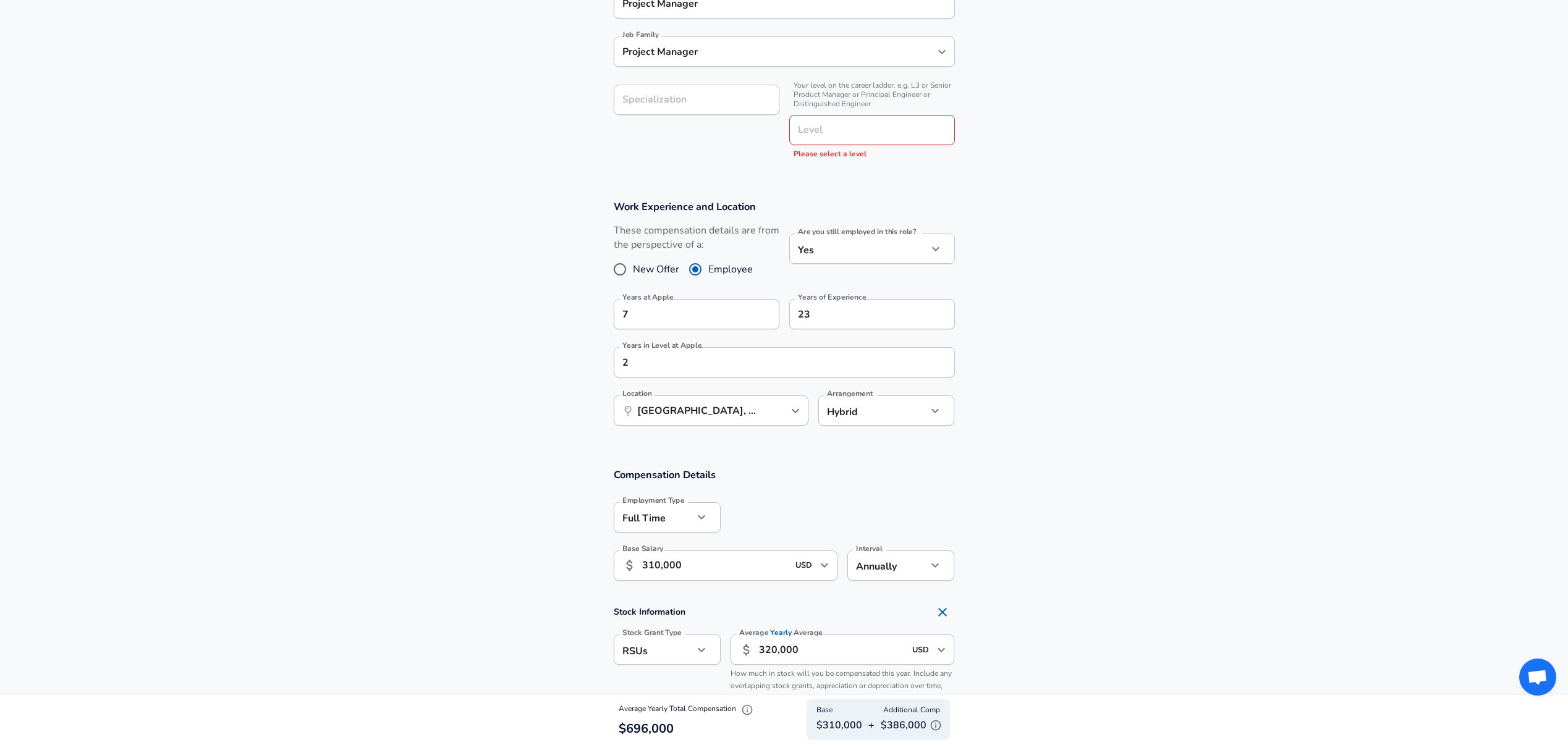
click at [857, 129] on input "Level" at bounding box center [872, 130] width 154 height 19
type input "M3"
click at [642, 91] on input "Specialization" at bounding box center [696, 100] width 165 height 30
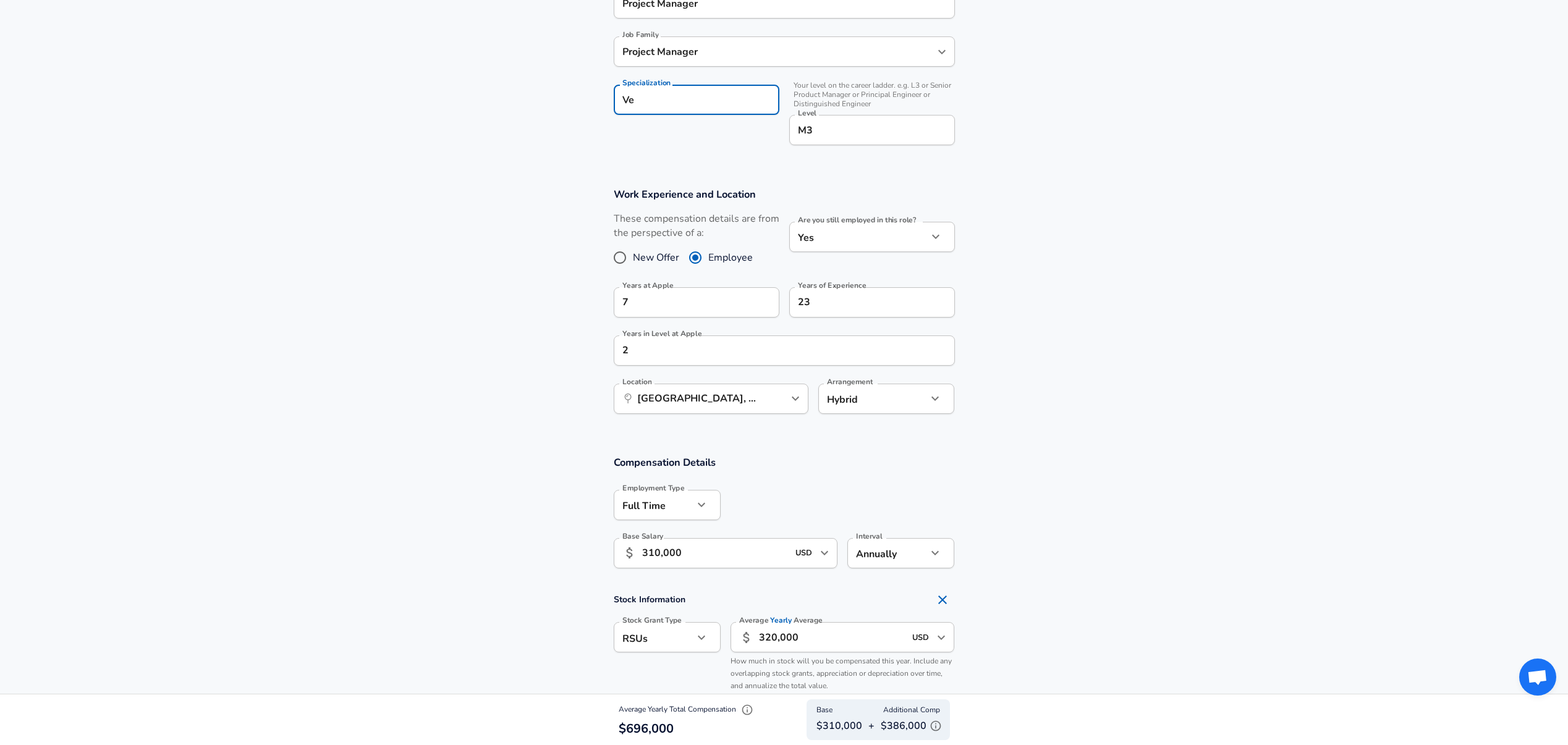
type input "V"
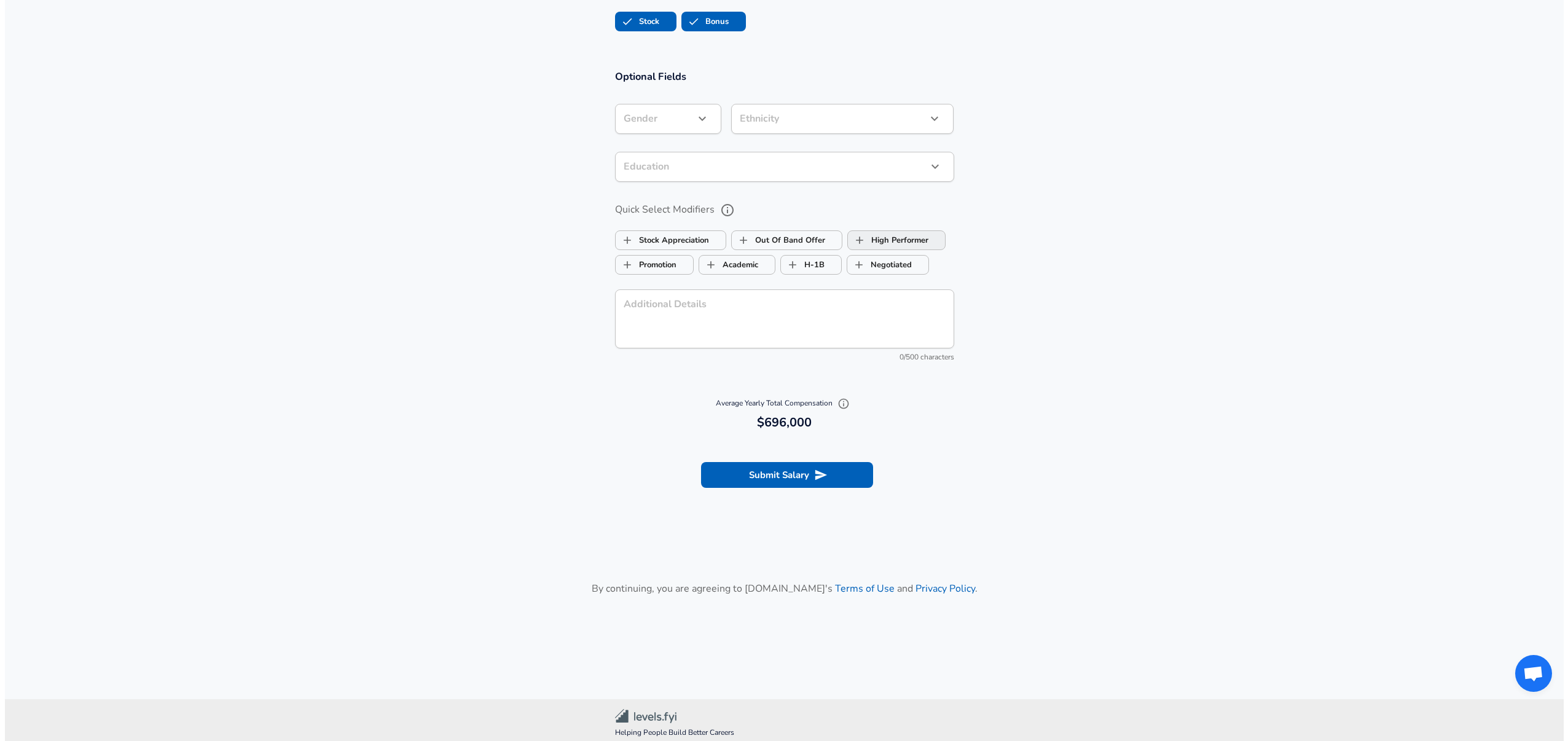
scroll to position [1180, 0]
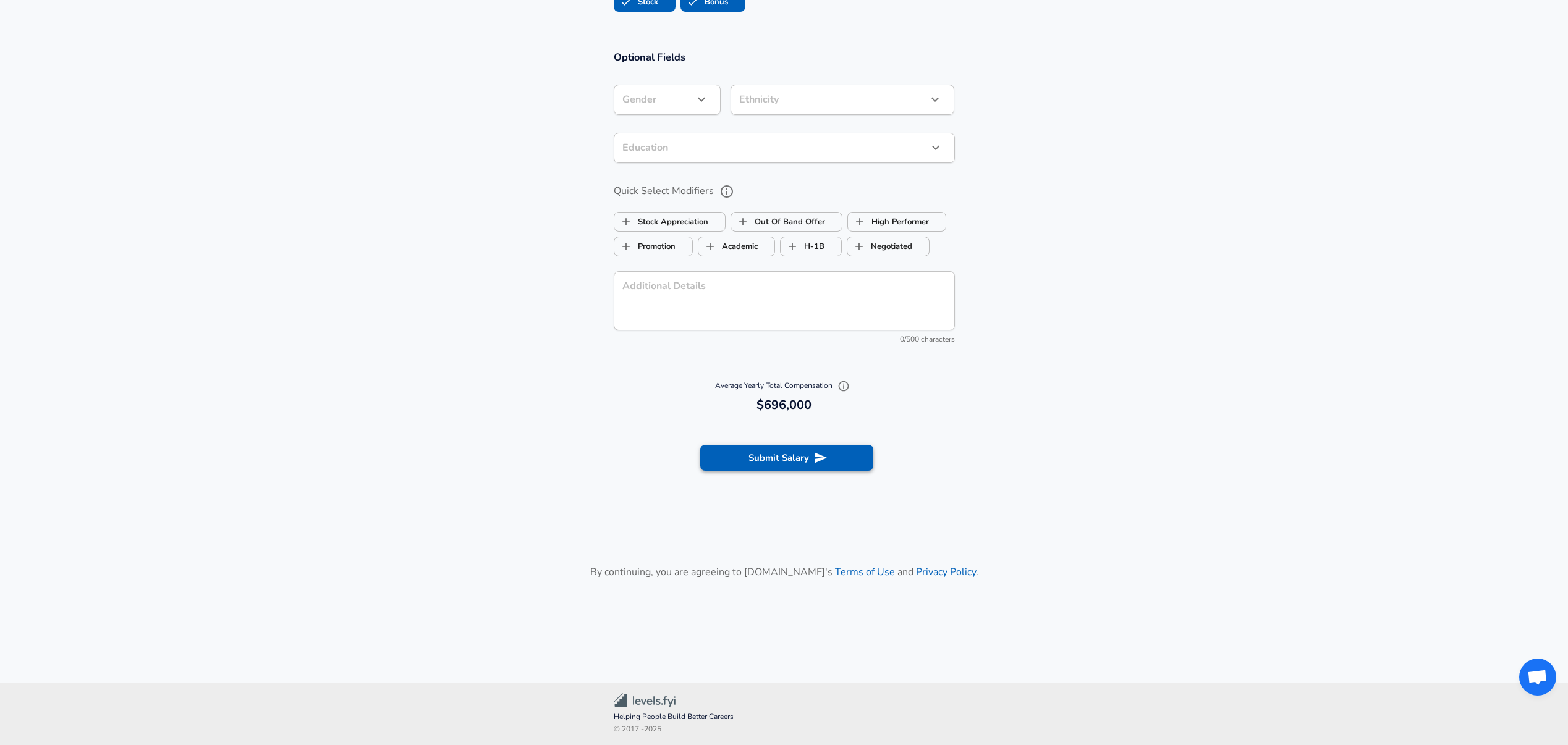
click at [797, 454] on button "Submit Salary" at bounding box center [786, 457] width 173 height 26
